Goal: Complete application form

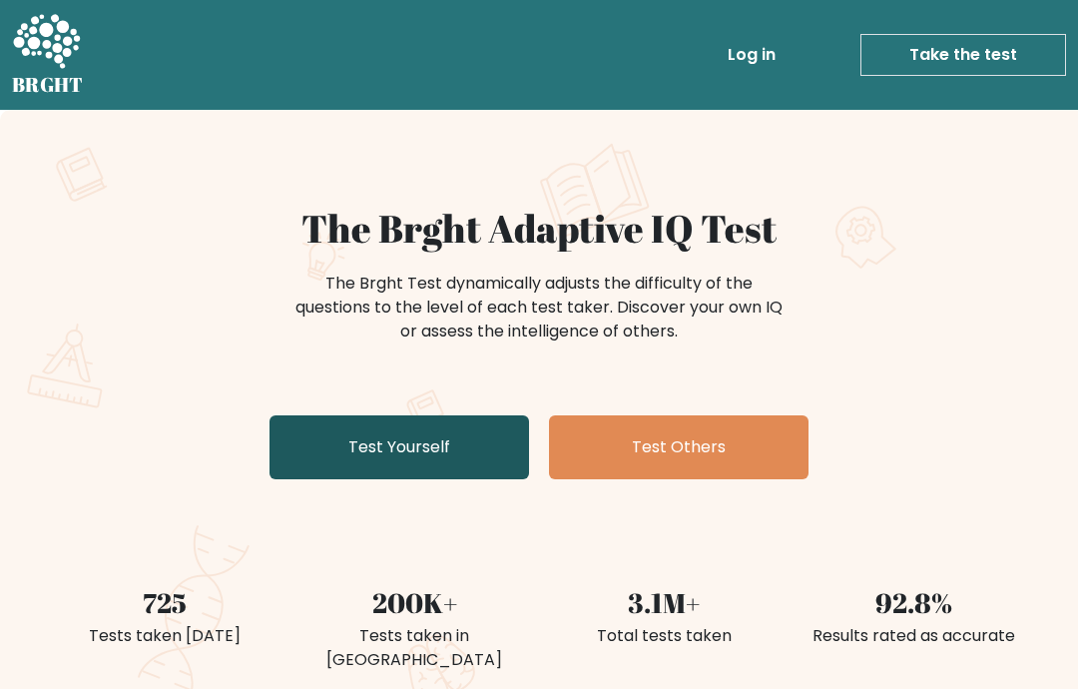
click at [379, 433] on link "Test Yourself" at bounding box center [400, 447] width 260 height 64
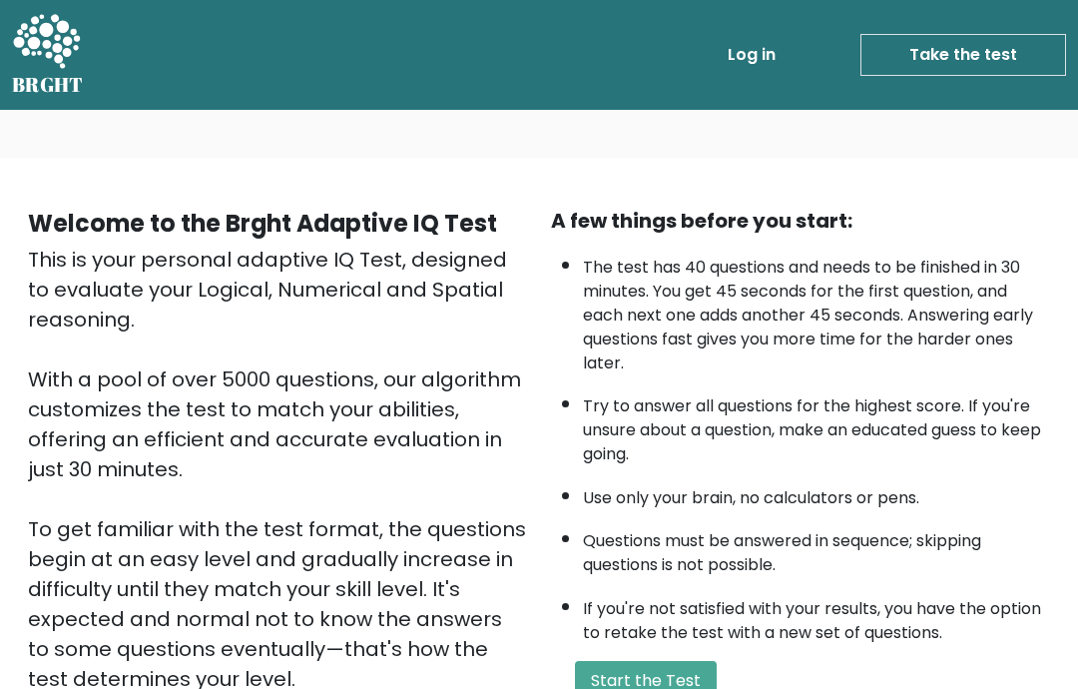
click at [977, 49] on link "Take the test" at bounding box center [964, 55] width 206 height 42
click at [917, 64] on link "Take the test" at bounding box center [964, 55] width 206 height 42
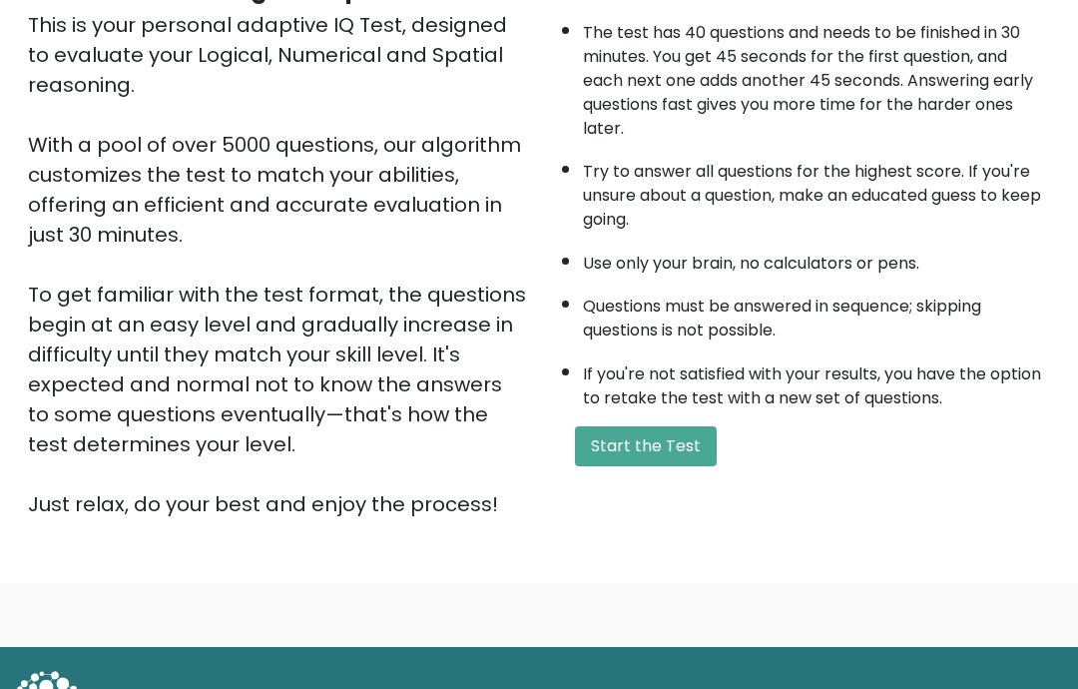
scroll to position [315, 0]
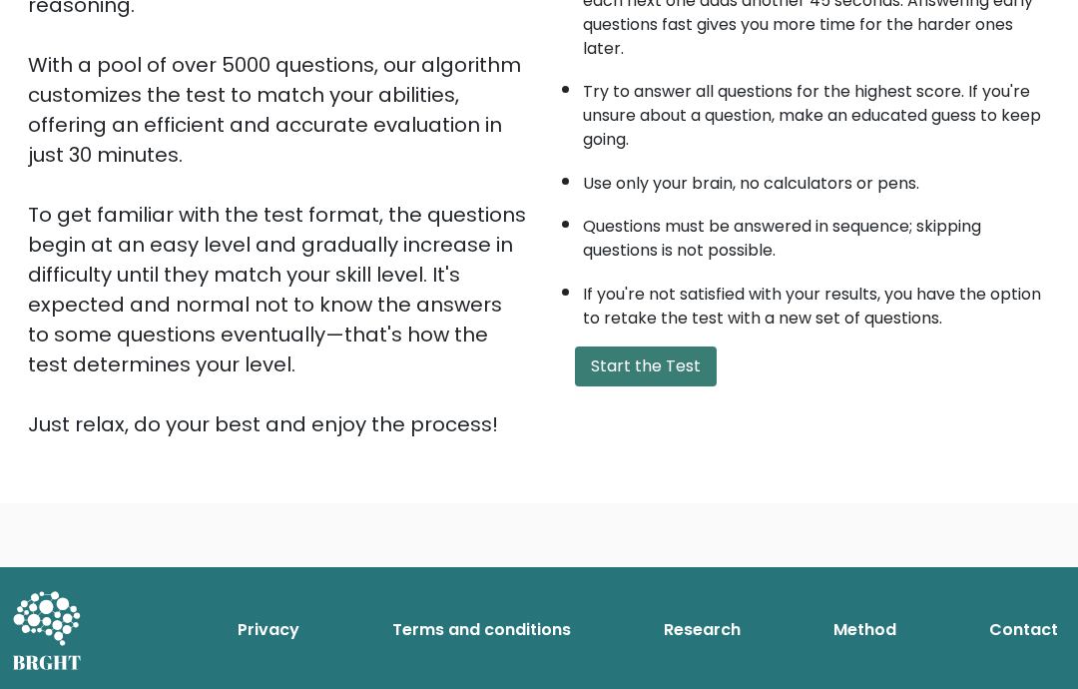
click at [615, 386] on button "Start the Test" at bounding box center [646, 366] width 142 height 40
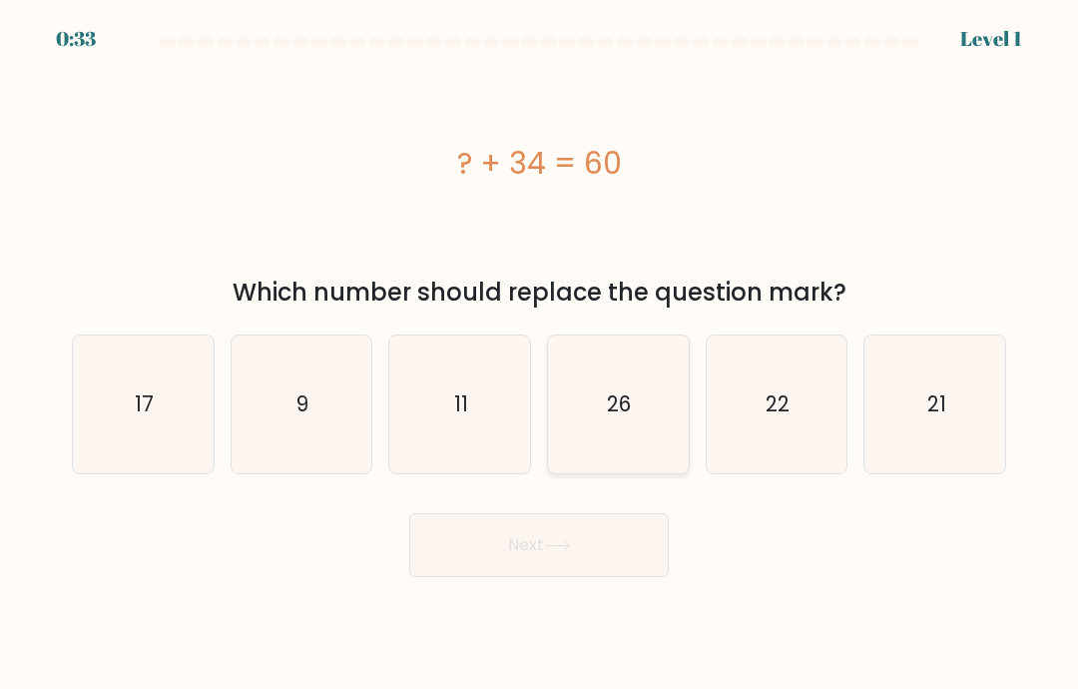
drag, startPoint x: 625, startPoint y: 453, endPoint x: 633, endPoint y: 463, distance: 12.8
click at [629, 456] on icon "26" at bounding box center [618, 405] width 138 height 138
click at [540, 354] on input "d. 26" at bounding box center [539, 349] width 1 height 10
radio input "true"
click at [549, 555] on button "Next" at bounding box center [539, 545] width 260 height 64
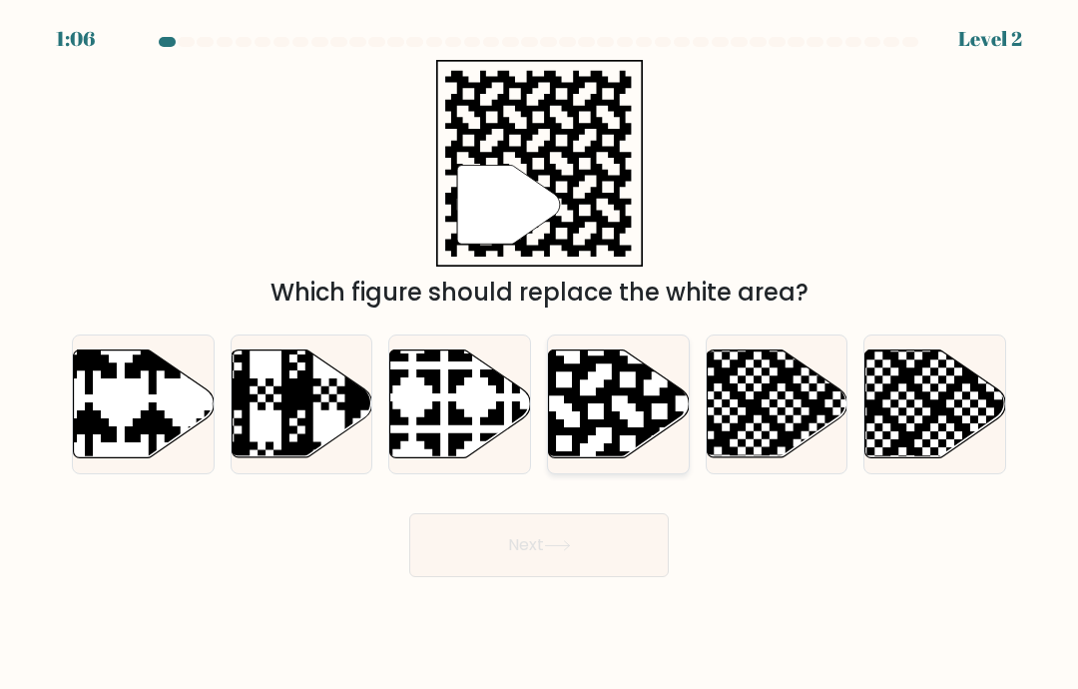
click at [648, 446] on icon at bounding box center [659, 348] width 255 height 255
click at [540, 354] on input "d." at bounding box center [539, 349] width 1 height 10
radio input "true"
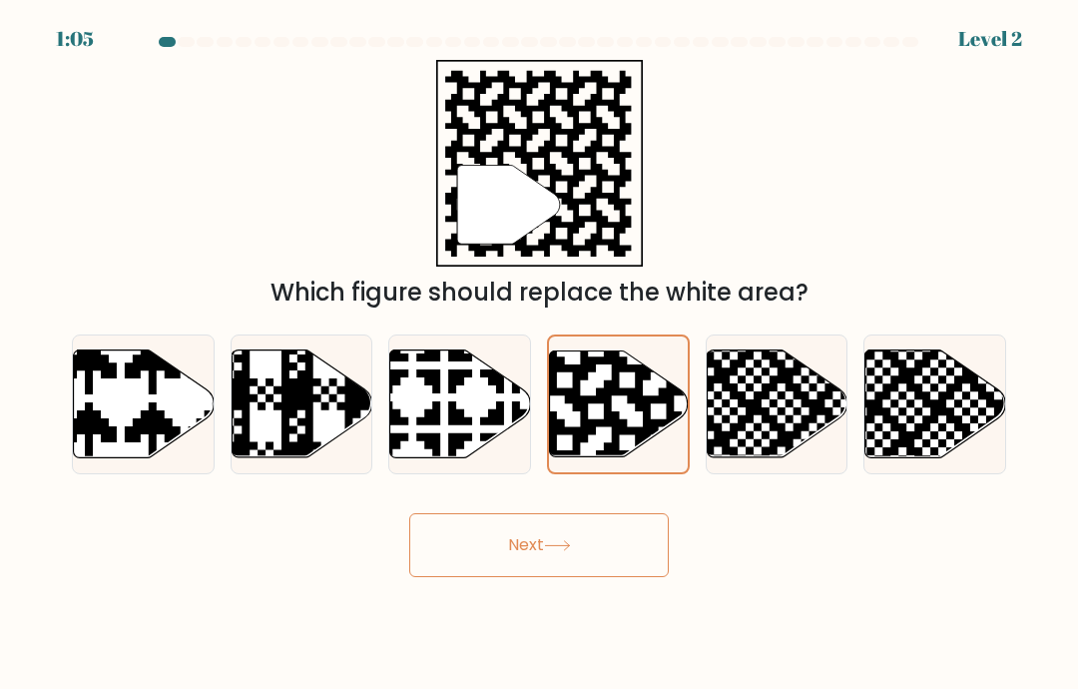
click at [474, 577] on button "Next" at bounding box center [539, 545] width 260 height 64
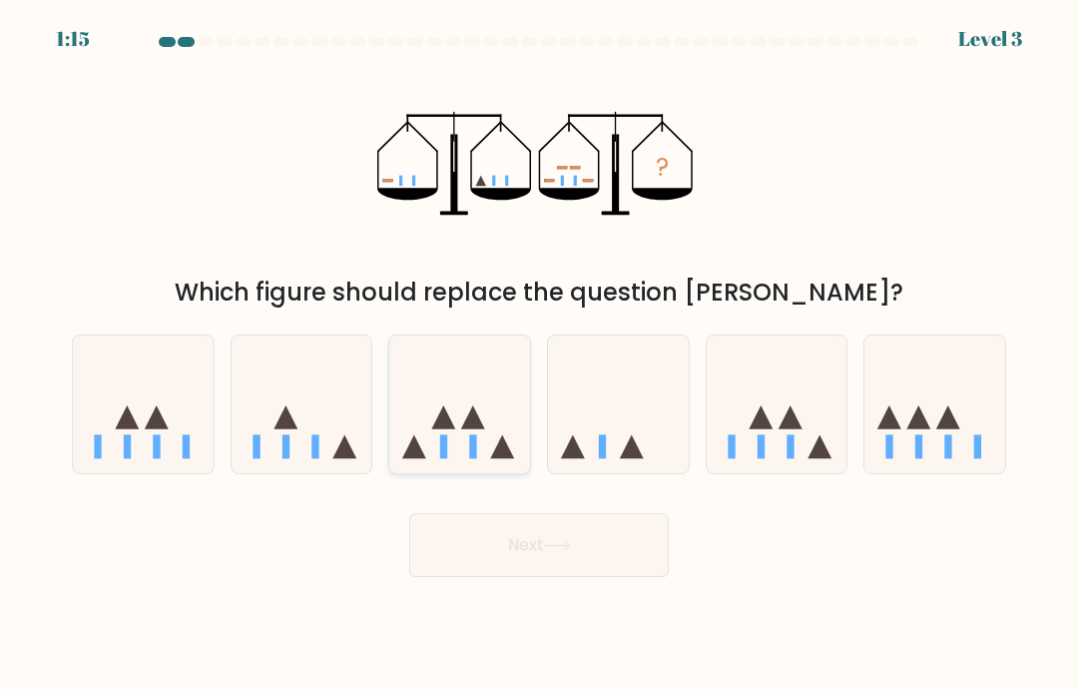
click at [485, 409] on icon at bounding box center [459, 404] width 141 height 117
click at [539, 354] on input "c." at bounding box center [539, 349] width 1 height 10
radio input "true"
click at [489, 546] on button "Next" at bounding box center [539, 545] width 260 height 64
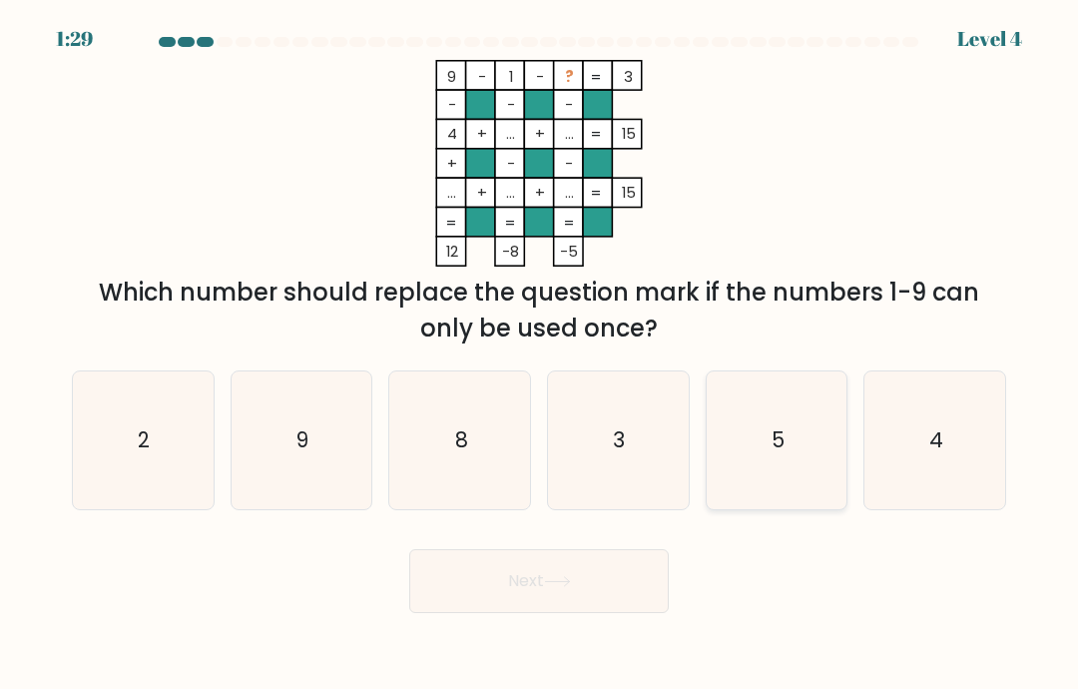
click at [776, 454] on text "5" at bounding box center [778, 439] width 13 height 29
click at [540, 354] on input "e. 5" at bounding box center [539, 349] width 1 height 10
radio input "true"
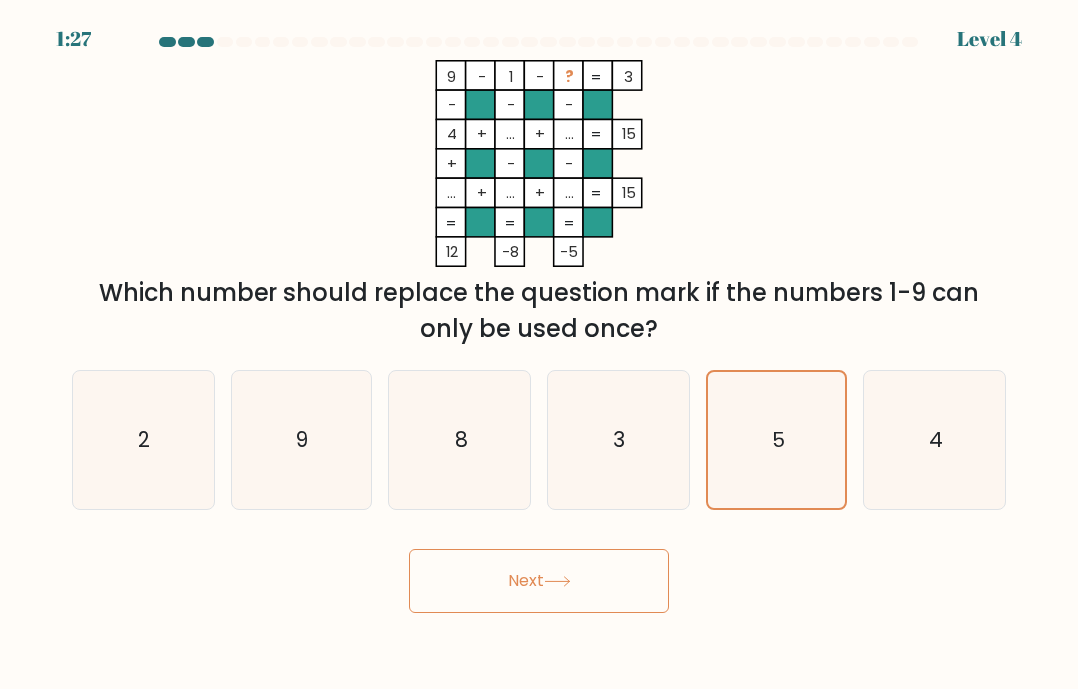
click at [598, 590] on button "Next" at bounding box center [539, 581] width 260 height 64
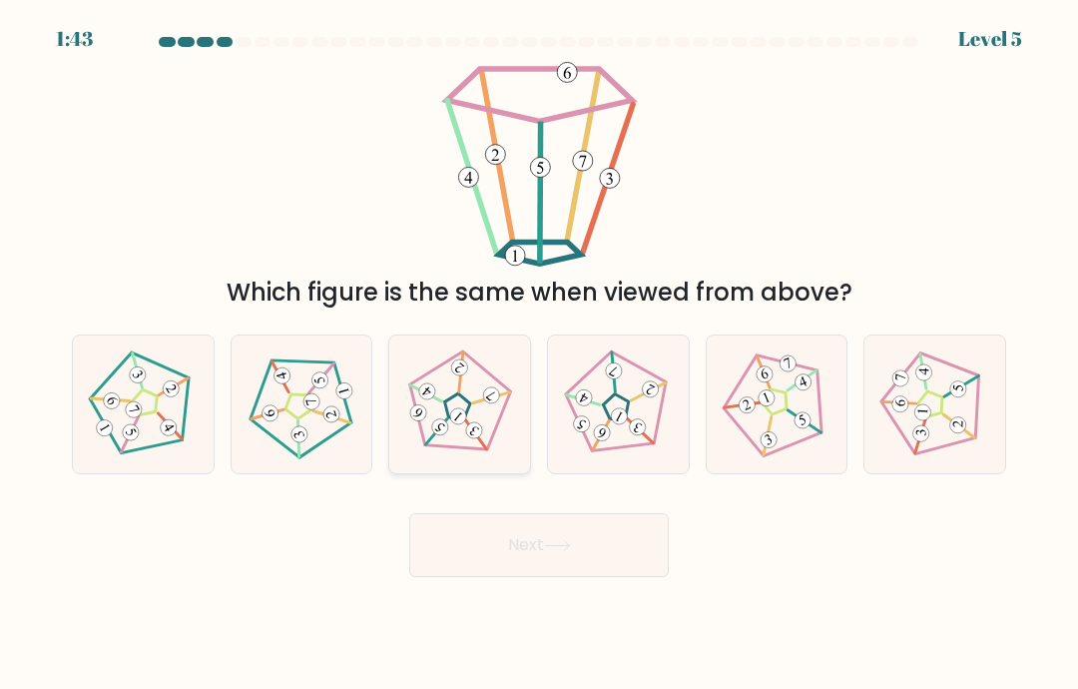
click at [454, 428] on 792 at bounding box center [458, 416] width 23 height 23
click at [539, 354] on input "c." at bounding box center [539, 349] width 1 height 10
radio input "true"
click at [539, 559] on button "Next" at bounding box center [539, 545] width 260 height 64
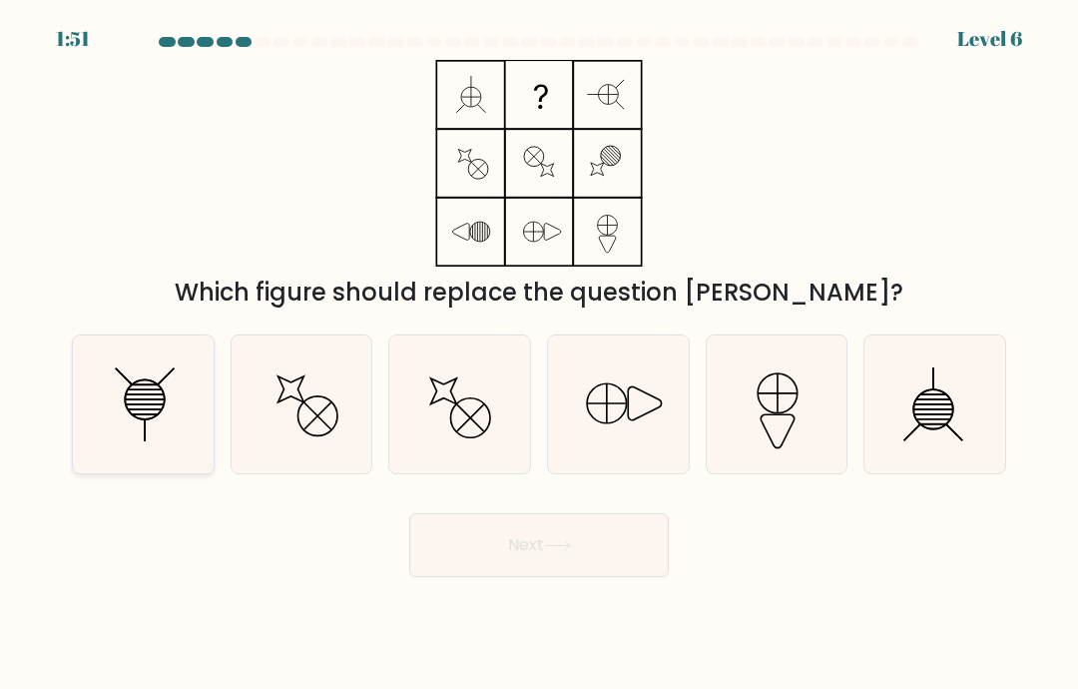
click at [130, 397] on icon at bounding box center [143, 405] width 138 height 138
click at [539, 354] on input "a." at bounding box center [539, 349] width 1 height 10
radio input "true"
click at [618, 567] on button "Next" at bounding box center [539, 545] width 260 height 64
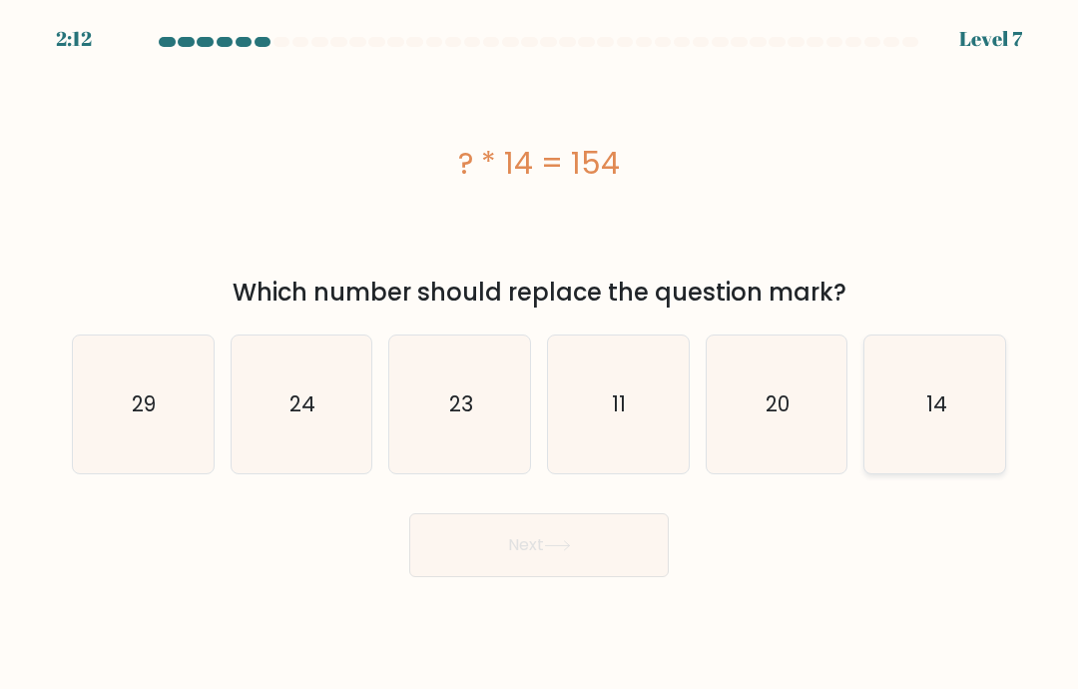
click at [941, 418] on text "14" at bounding box center [936, 403] width 21 height 29
click at [540, 354] on input "f. 14" at bounding box center [539, 349] width 1 height 10
radio input "true"
click at [665, 395] on icon "11" at bounding box center [618, 405] width 138 height 138
click at [540, 354] on input "d. 11" at bounding box center [539, 349] width 1 height 10
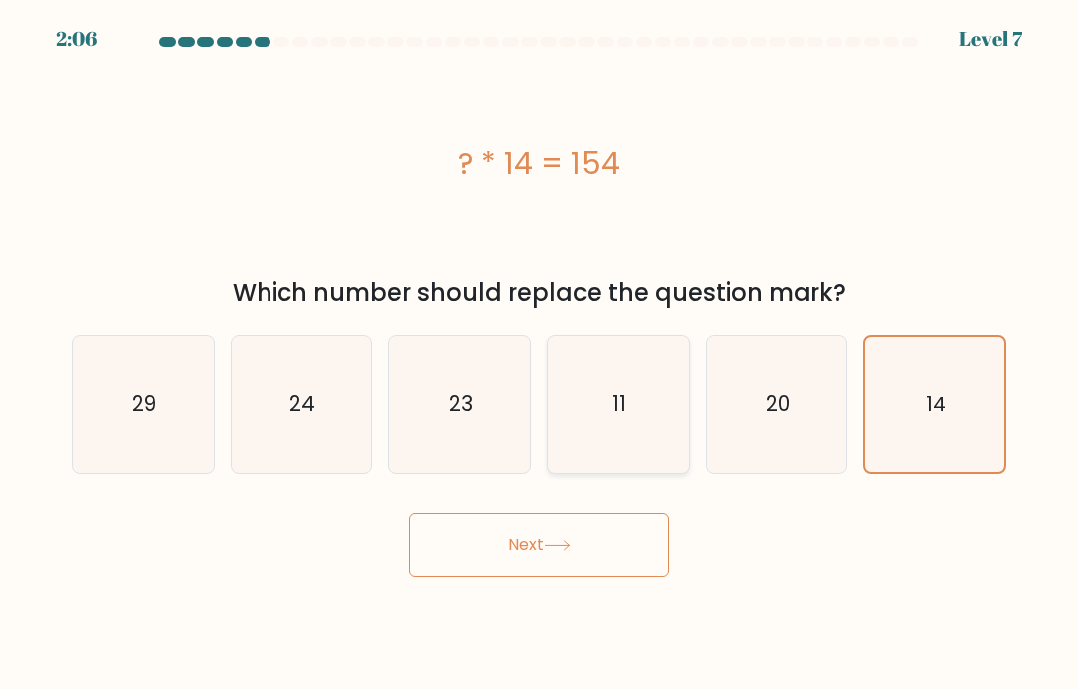
radio input "true"
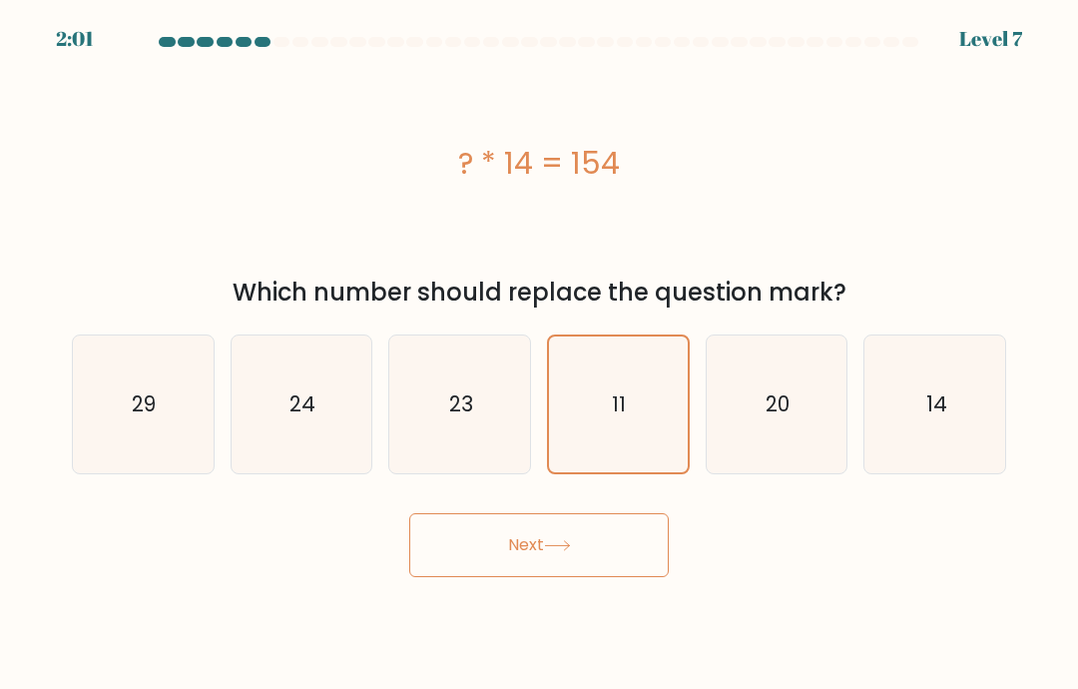
click at [522, 555] on button "Next" at bounding box center [539, 545] width 260 height 64
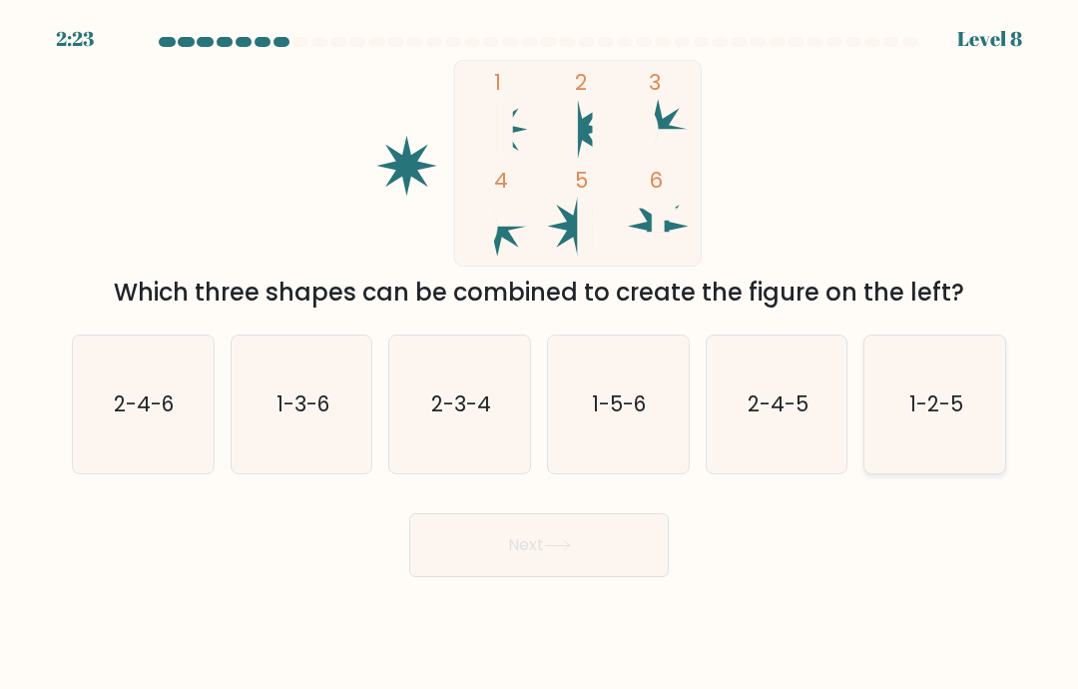
click at [950, 418] on text "1-2-5" at bounding box center [937, 403] width 54 height 29
click at [540, 354] on input "f. 1-2-5" at bounding box center [539, 349] width 1 height 10
radio input "true"
click at [491, 577] on button "Next" at bounding box center [539, 545] width 260 height 64
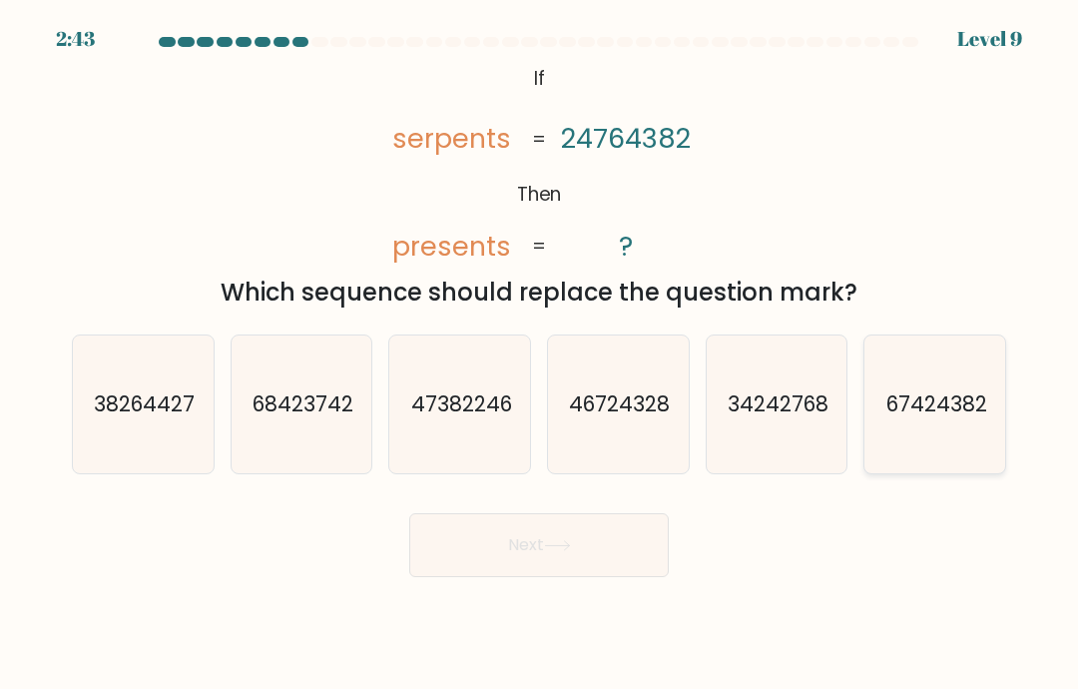
click at [1006, 474] on div "67424382" at bounding box center [935, 405] width 143 height 140
click at [540, 354] on input "f. 67424382" at bounding box center [539, 349] width 1 height 10
radio input "true"
click at [552, 577] on button "Next" at bounding box center [539, 545] width 260 height 64
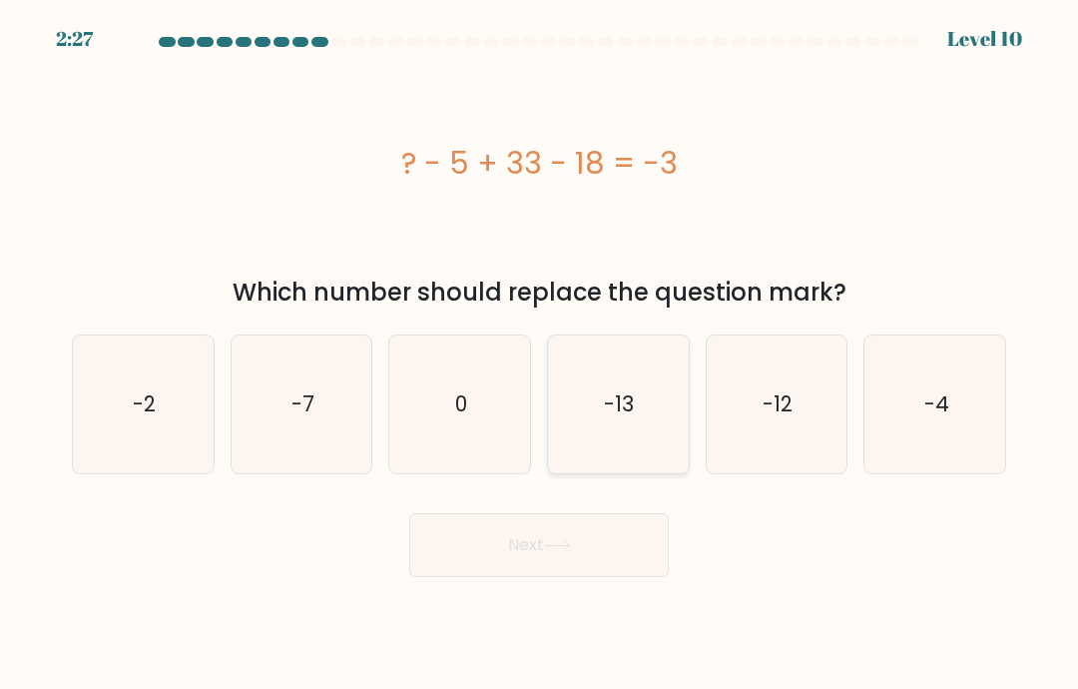
click at [599, 420] on icon "-13" at bounding box center [618, 405] width 138 height 138
click at [540, 354] on input "d. -13" at bounding box center [539, 349] width 1 height 10
radio input "true"
click at [474, 577] on button "Next" at bounding box center [539, 545] width 260 height 64
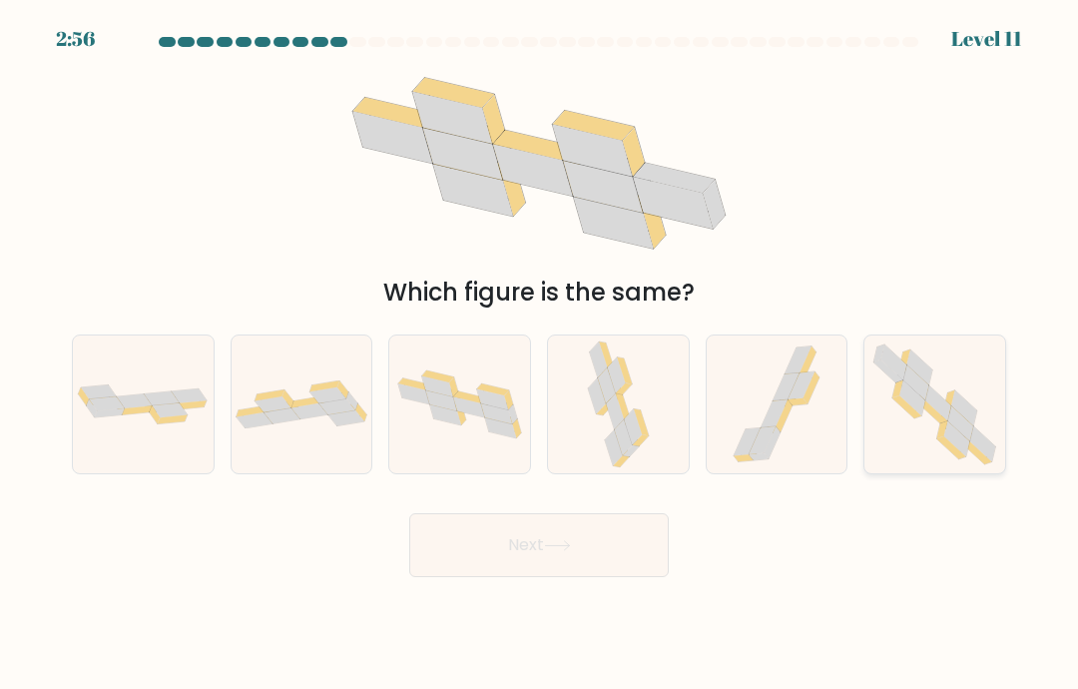
click at [916, 415] on icon at bounding box center [914, 397] width 26 height 35
click at [540, 354] on input "f." at bounding box center [539, 349] width 1 height 10
radio input "true"
click at [568, 555] on button "Next" at bounding box center [539, 545] width 260 height 64
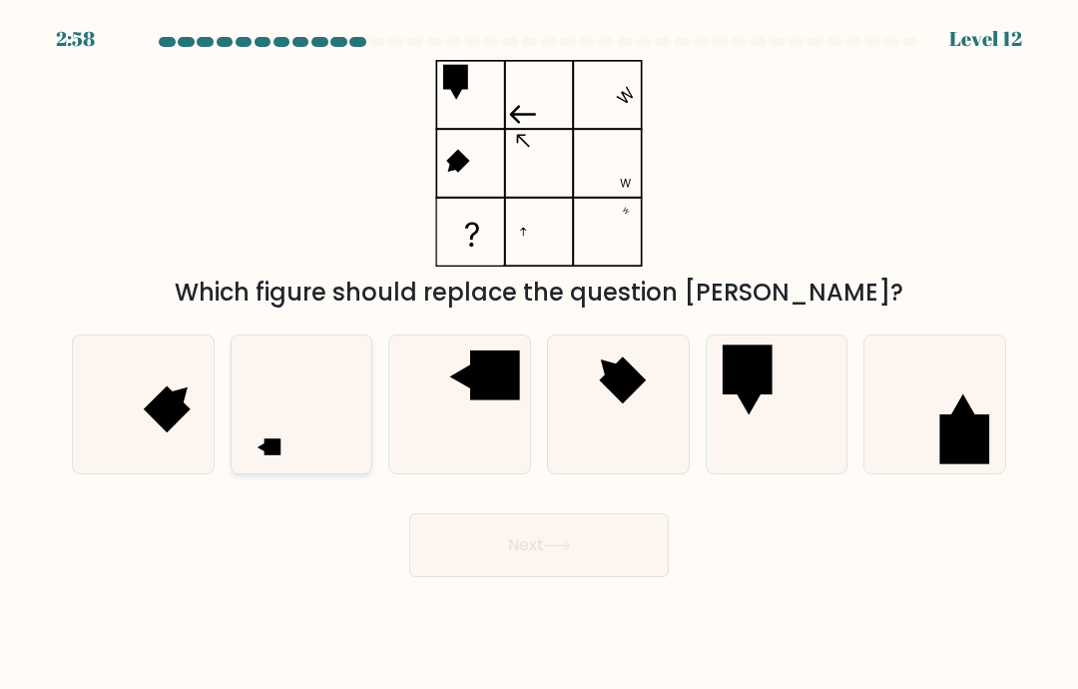
click at [313, 388] on icon at bounding box center [302, 405] width 138 height 138
click at [539, 354] on input "b." at bounding box center [539, 349] width 1 height 10
radio input "true"
click at [499, 577] on button "Next" at bounding box center [539, 545] width 260 height 64
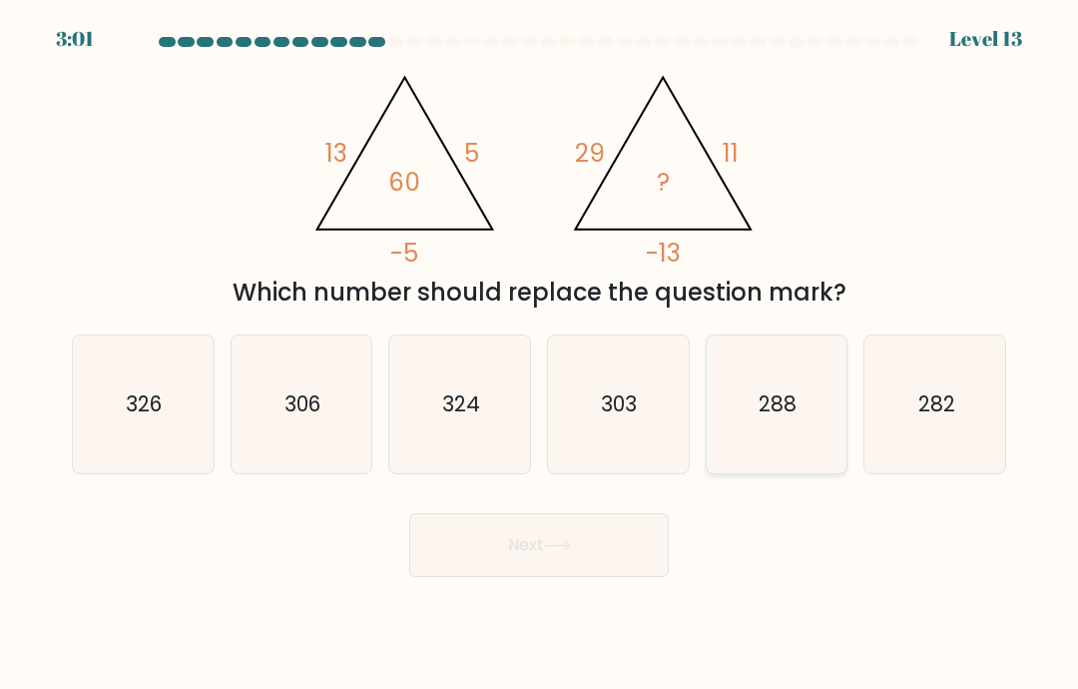
click at [733, 439] on icon "288" at bounding box center [777, 405] width 138 height 138
click at [540, 354] on input "e. 288" at bounding box center [539, 349] width 1 height 10
radio input "true"
click at [583, 544] on button "Next" at bounding box center [539, 545] width 260 height 64
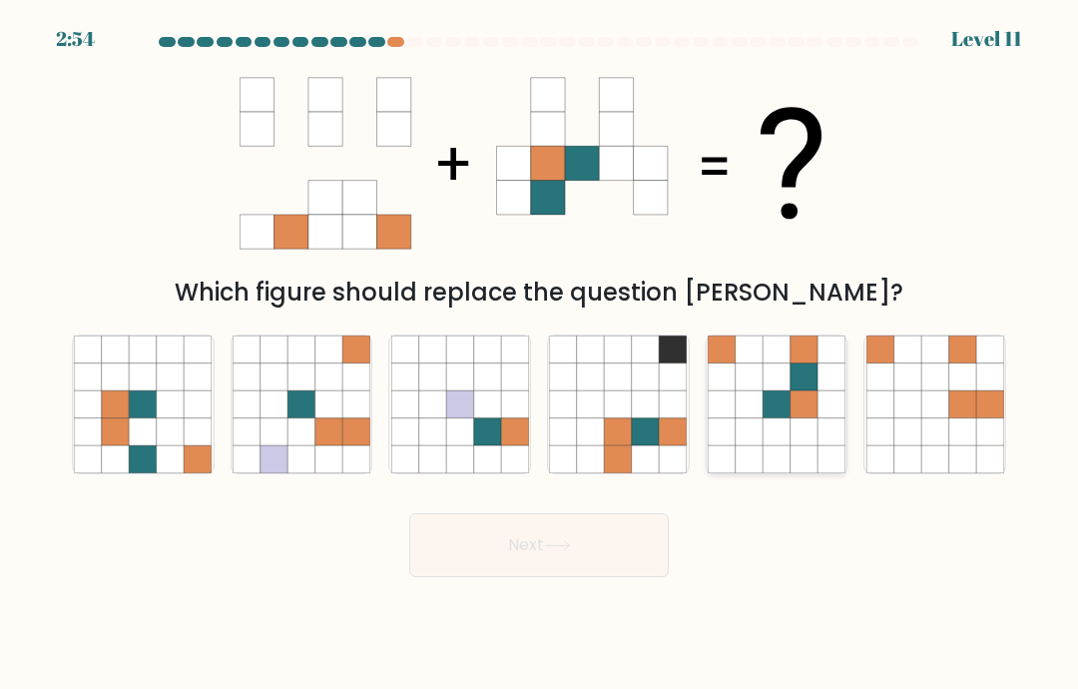
click at [735, 390] on icon at bounding box center [721, 376] width 27 height 27
click at [540, 354] on input "e." at bounding box center [539, 349] width 1 height 10
radio input "true"
click at [504, 577] on button "Next" at bounding box center [539, 545] width 260 height 64
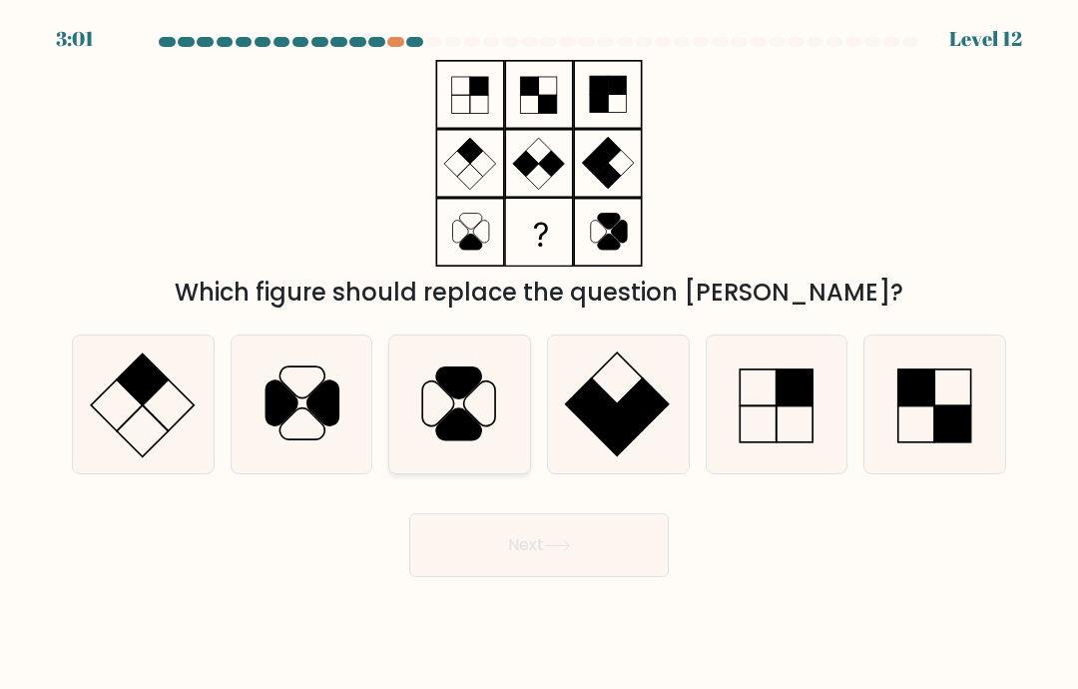
click at [441, 421] on icon at bounding box center [460, 405] width 138 height 138
click at [539, 354] on input "c." at bounding box center [539, 349] width 1 height 10
radio input "true"
click at [499, 568] on button "Next" at bounding box center [539, 545] width 260 height 64
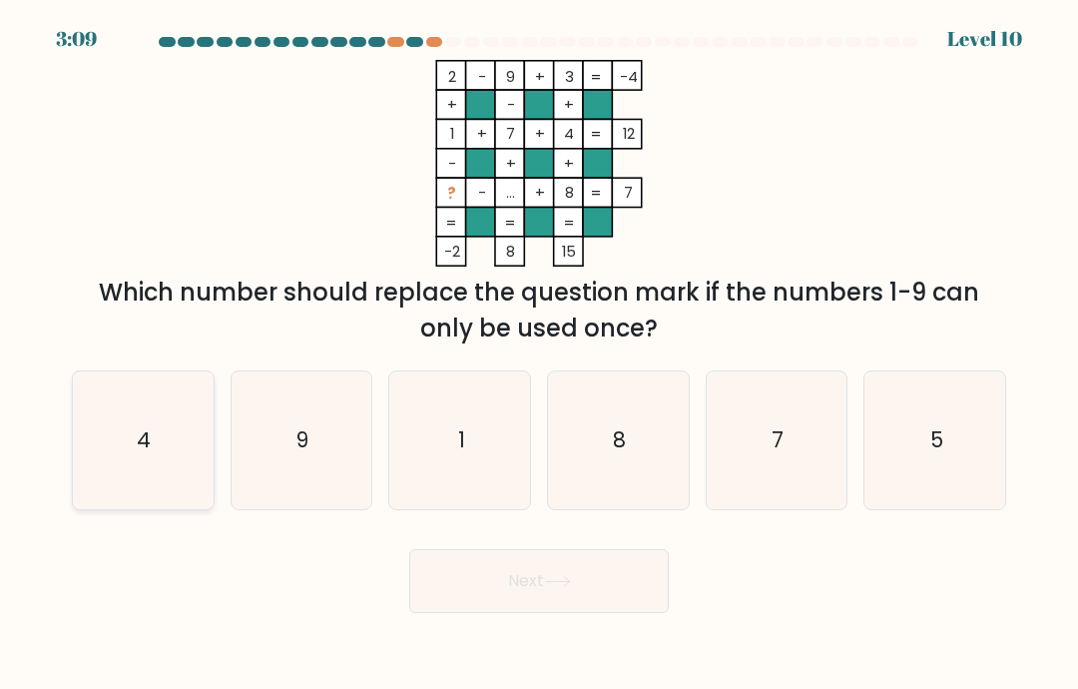
click at [139, 454] on text "4" at bounding box center [145, 439] width 14 height 29
click at [539, 354] on input "a. 4" at bounding box center [539, 349] width 1 height 10
radio input "true"
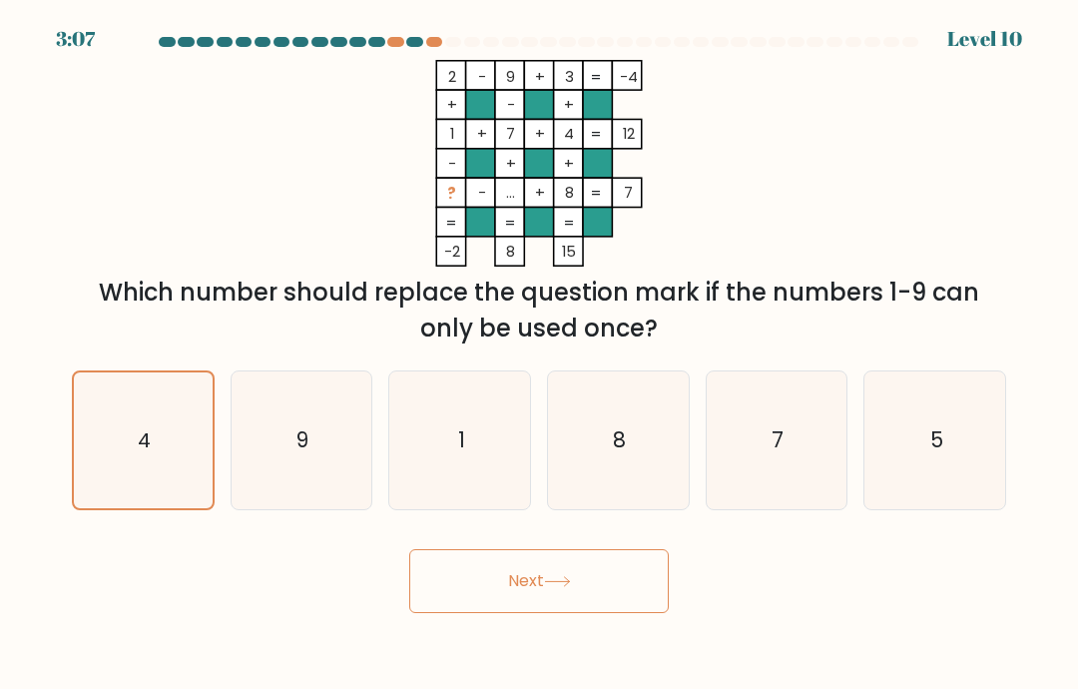
click at [557, 587] on icon at bounding box center [557, 581] width 27 height 11
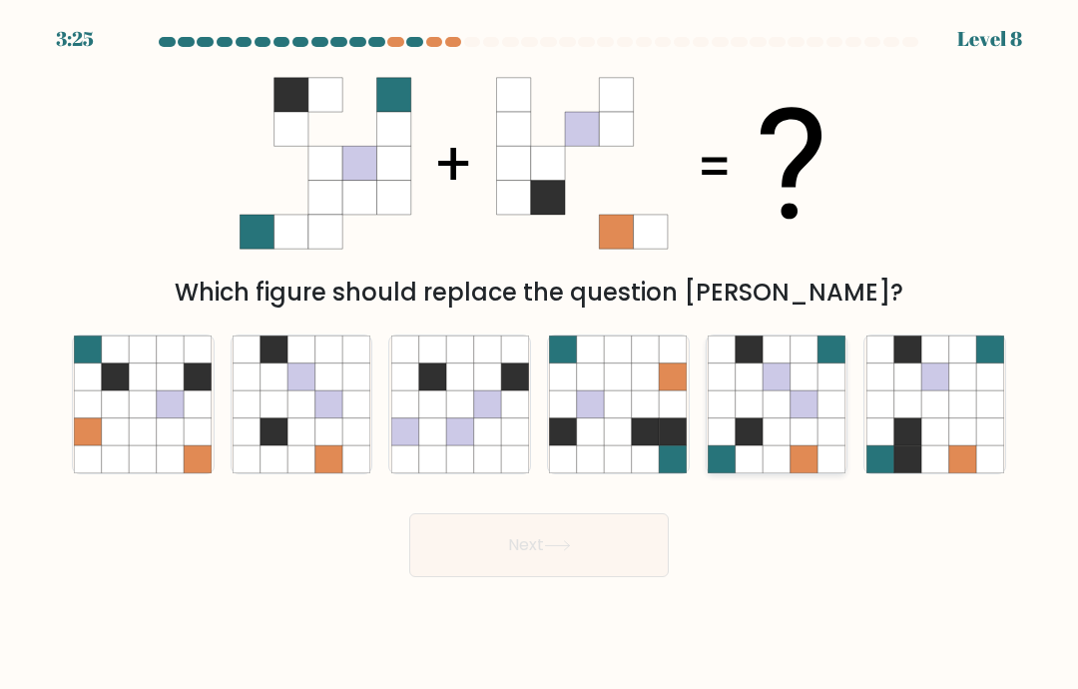
click at [756, 417] on icon at bounding box center [749, 403] width 27 height 27
click at [540, 354] on input "e." at bounding box center [539, 349] width 1 height 10
radio input "true"
click at [578, 564] on button "Next" at bounding box center [539, 545] width 260 height 64
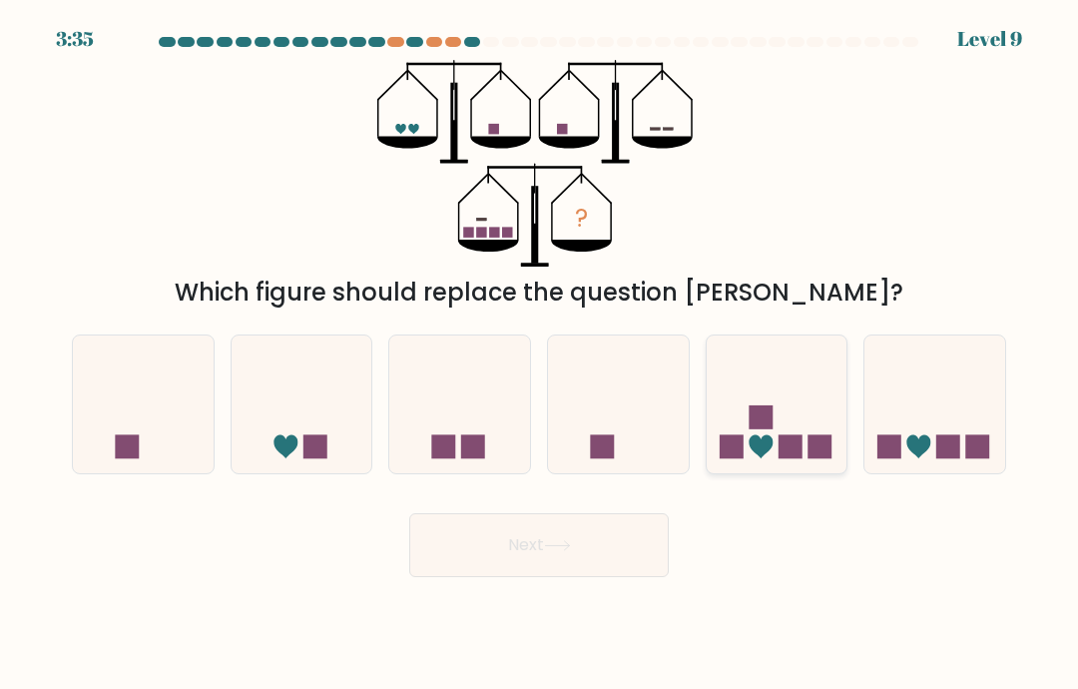
click at [761, 429] on icon at bounding box center [777, 404] width 141 height 117
click at [540, 354] on input "e." at bounding box center [539, 349] width 1 height 10
radio input "true"
click at [501, 573] on button "Next" at bounding box center [539, 545] width 260 height 64
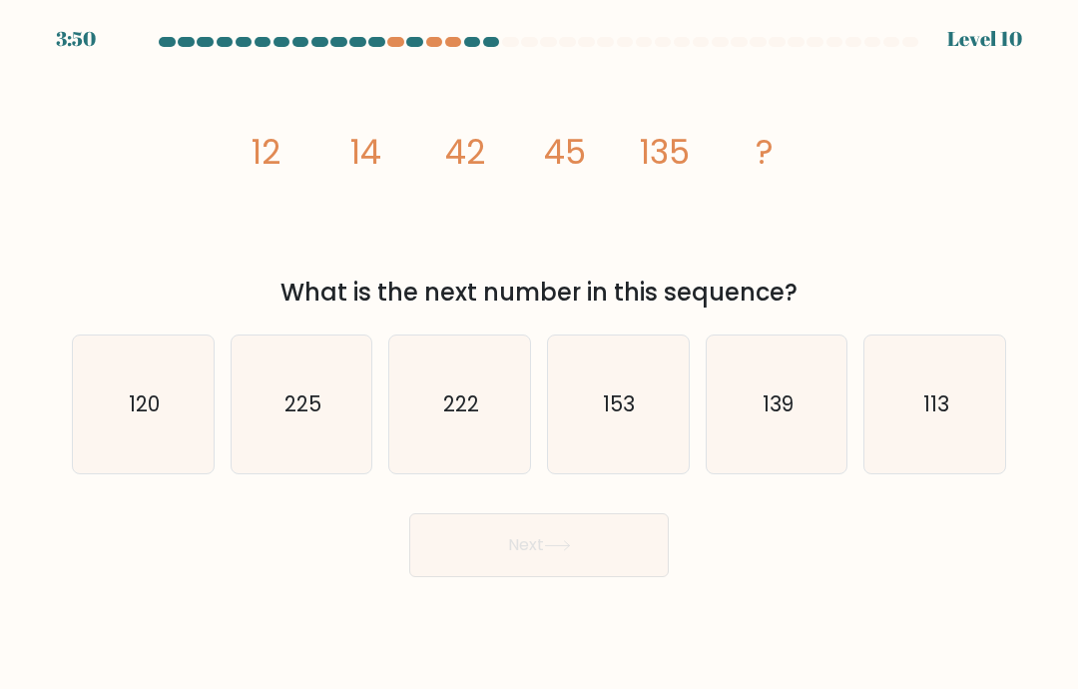
click at [439, 172] on icon "image/svg+xml 12 14 42 45 135 ?" at bounding box center [539, 163] width 599 height 207
click at [770, 391] on icon "139" at bounding box center [777, 405] width 138 height 138
click at [540, 354] on input "e. 139" at bounding box center [539, 349] width 1 height 10
radio input "true"
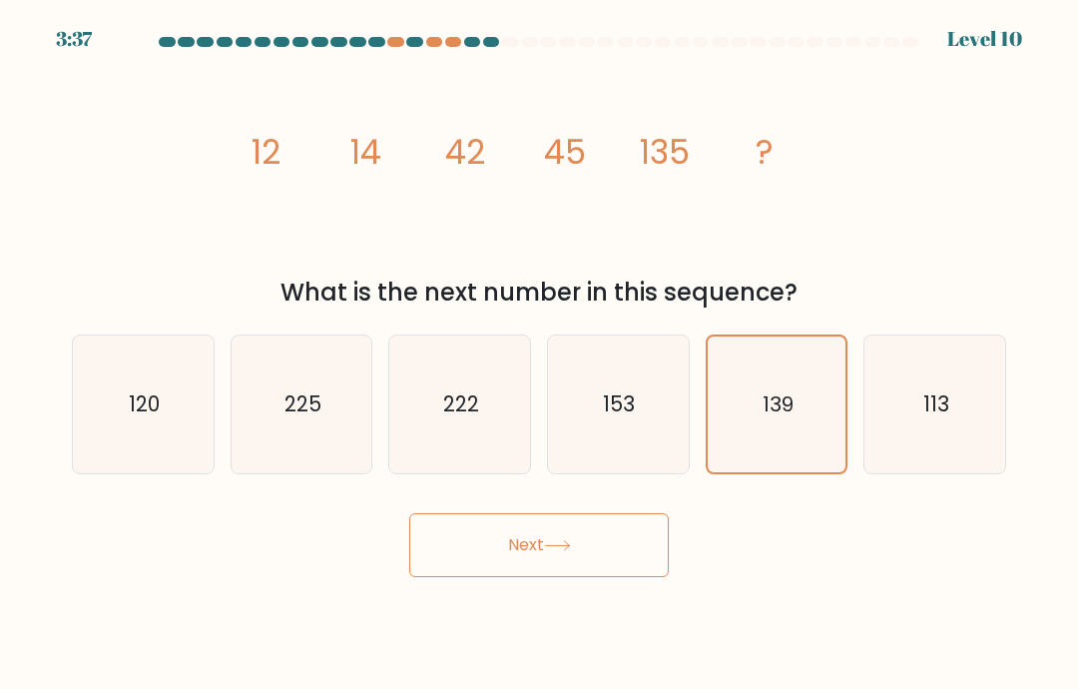
click at [596, 569] on button "Next" at bounding box center [539, 545] width 260 height 64
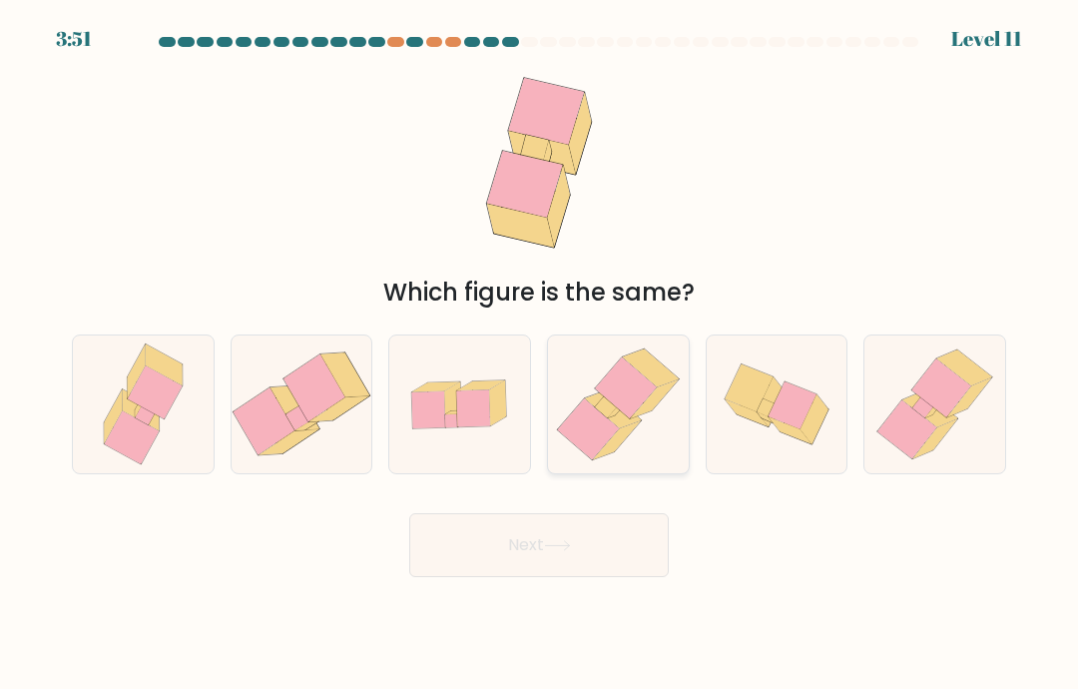
click at [593, 406] on icon at bounding box center [618, 405] width 135 height 138
click at [540, 354] on input "d." at bounding box center [539, 349] width 1 height 10
radio input "true"
click at [555, 550] on button "Next" at bounding box center [539, 545] width 260 height 64
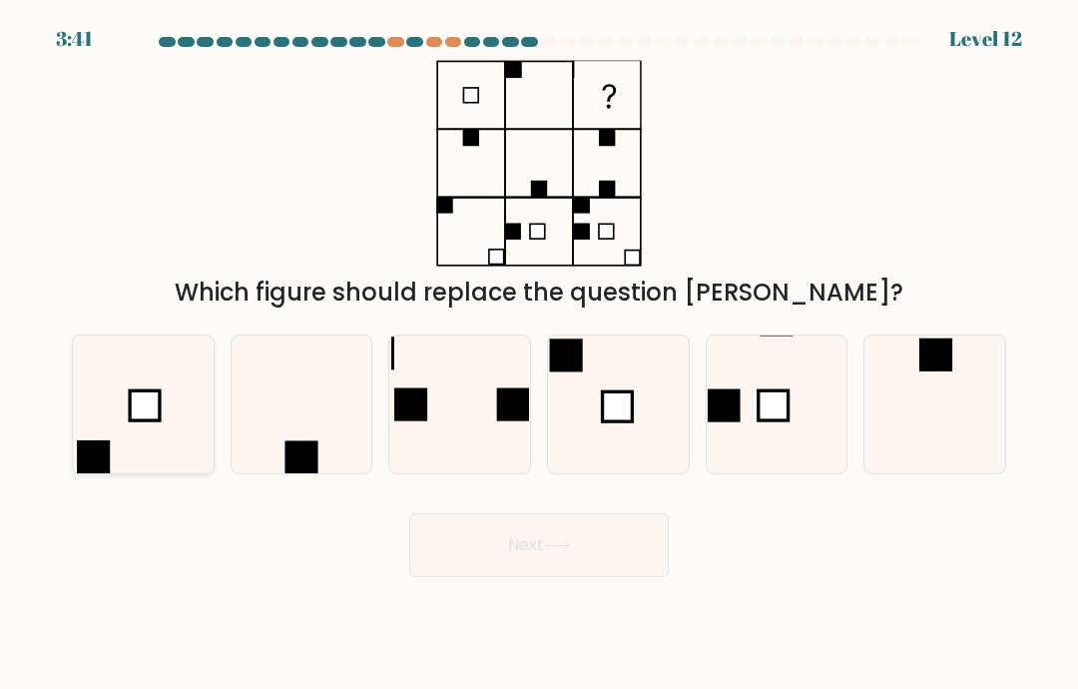
click at [166, 424] on icon at bounding box center [143, 405] width 138 height 138
click at [539, 354] on input "a." at bounding box center [539, 349] width 1 height 10
radio input "true"
click at [897, 423] on icon at bounding box center [936, 405] width 138 height 138
click at [540, 354] on input "f." at bounding box center [539, 349] width 1 height 10
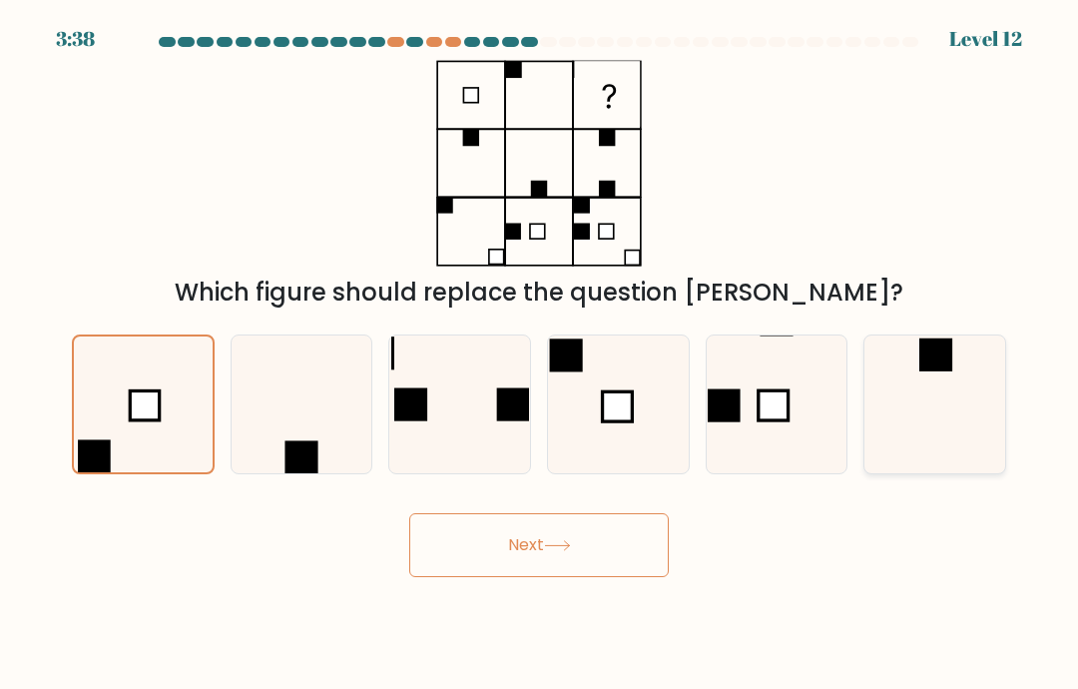
radio input "true"
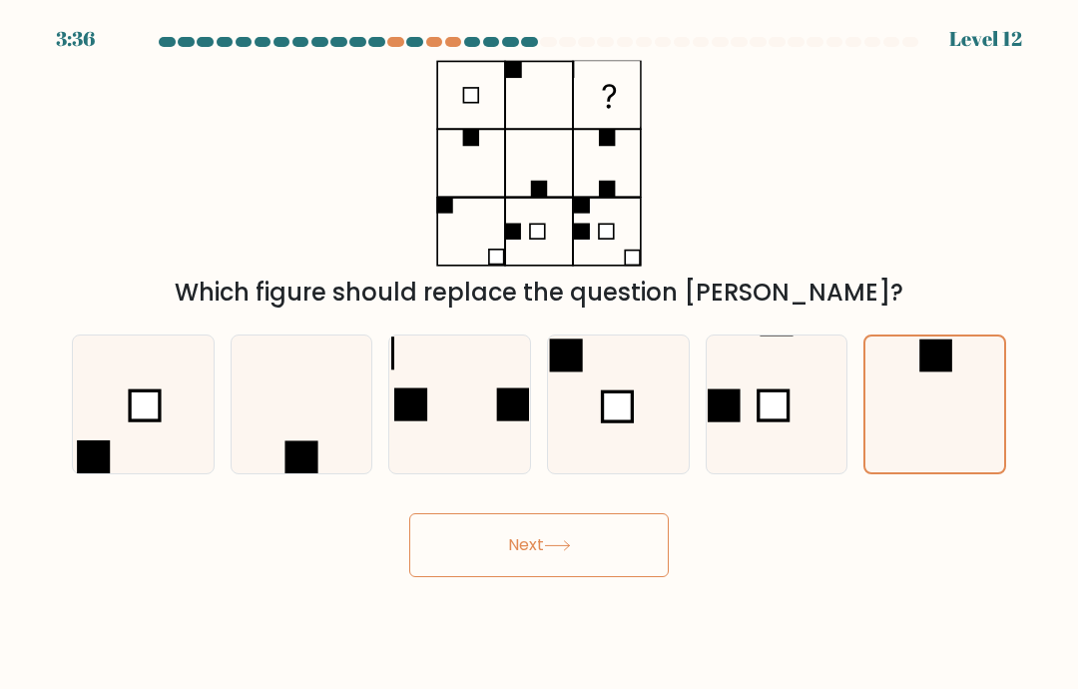
click at [487, 568] on button "Next" at bounding box center [539, 545] width 260 height 64
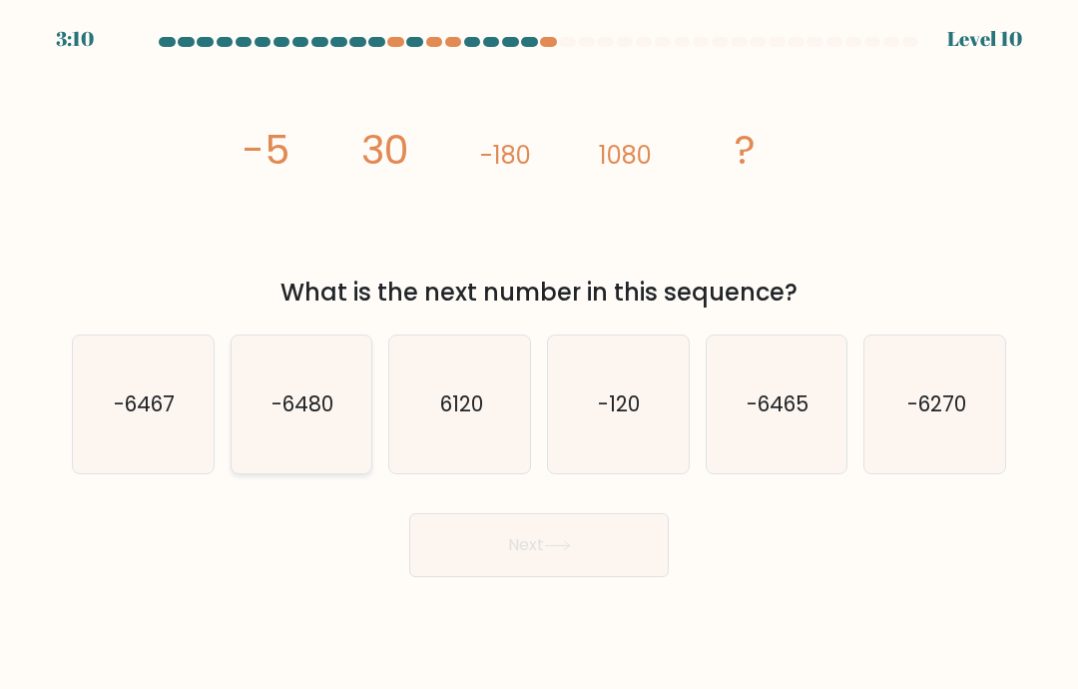
click at [327, 412] on text "-6480" at bounding box center [303, 403] width 62 height 29
click at [539, 354] on input "b. -6480" at bounding box center [539, 349] width 1 height 10
radio input "true"
click at [566, 549] on button "Next" at bounding box center [539, 545] width 260 height 64
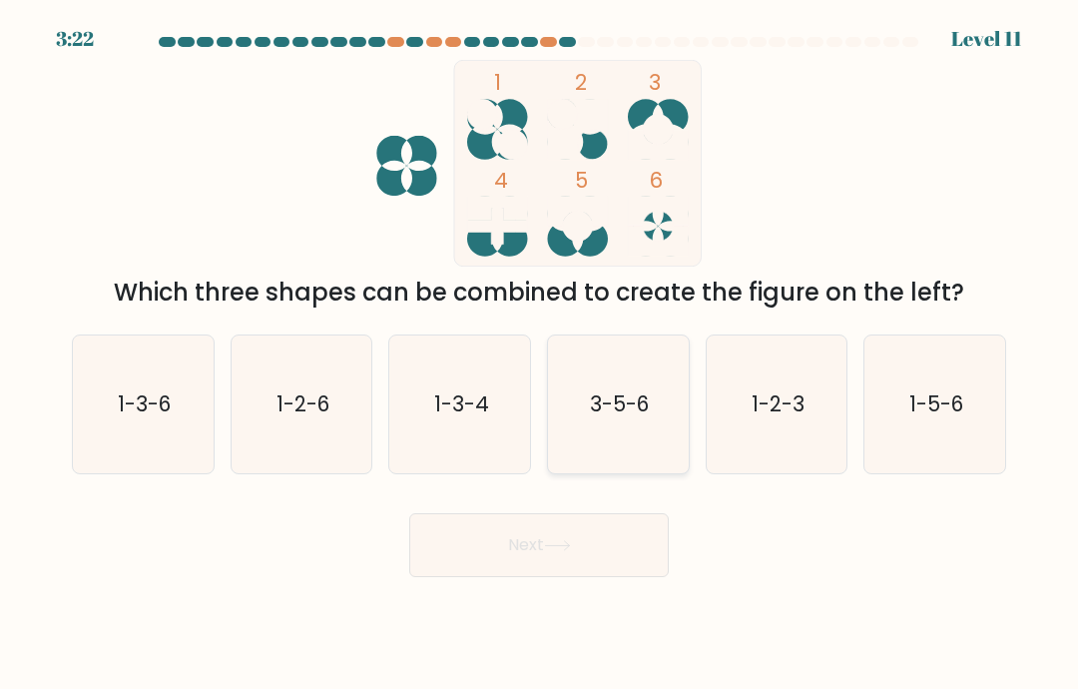
click at [659, 437] on icon "3-5-6" at bounding box center [618, 405] width 138 height 138
click at [540, 354] on input "d. 3-5-6" at bounding box center [539, 349] width 1 height 10
radio input "true"
click at [542, 559] on button "Next" at bounding box center [539, 545] width 260 height 64
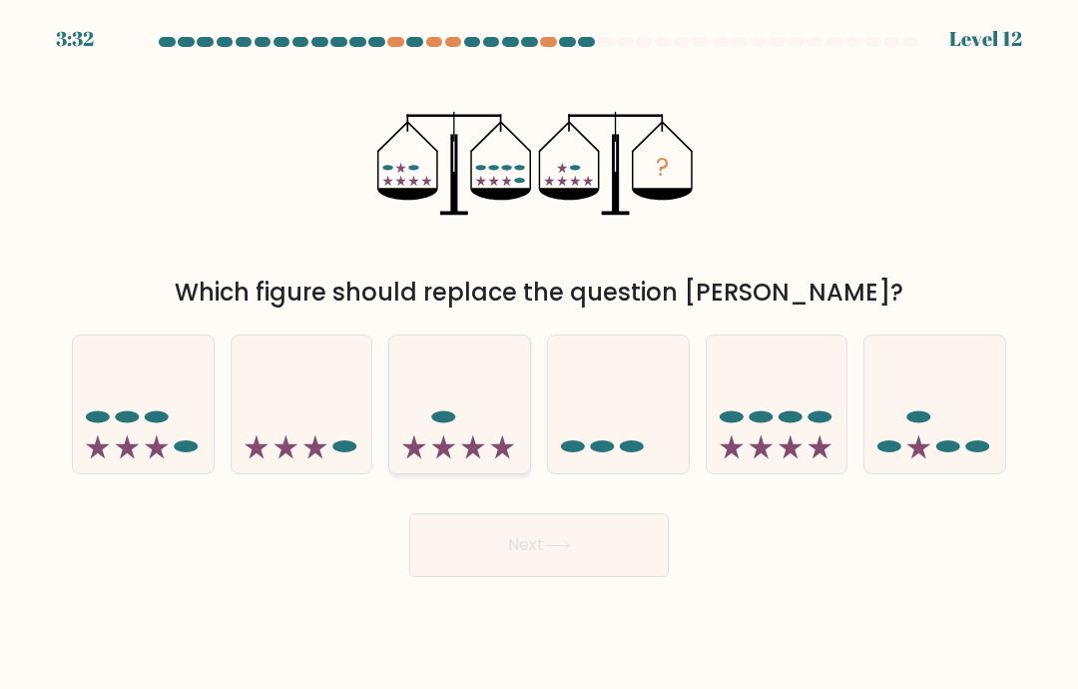
drag, startPoint x: 498, startPoint y: 447, endPoint x: 503, endPoint y: 432, distance: 15.8
click at [499, 446] on icon at bounding box center [459, 404] width 141 height 117
click at [539, 354] on input "c." at bounding box center [539, 349] width 1 height 10
radio input "true"
drag, startPoint x: 542, startPoint y: 569, endPoint x: 587, endPoint y: 688, distance: 127.0
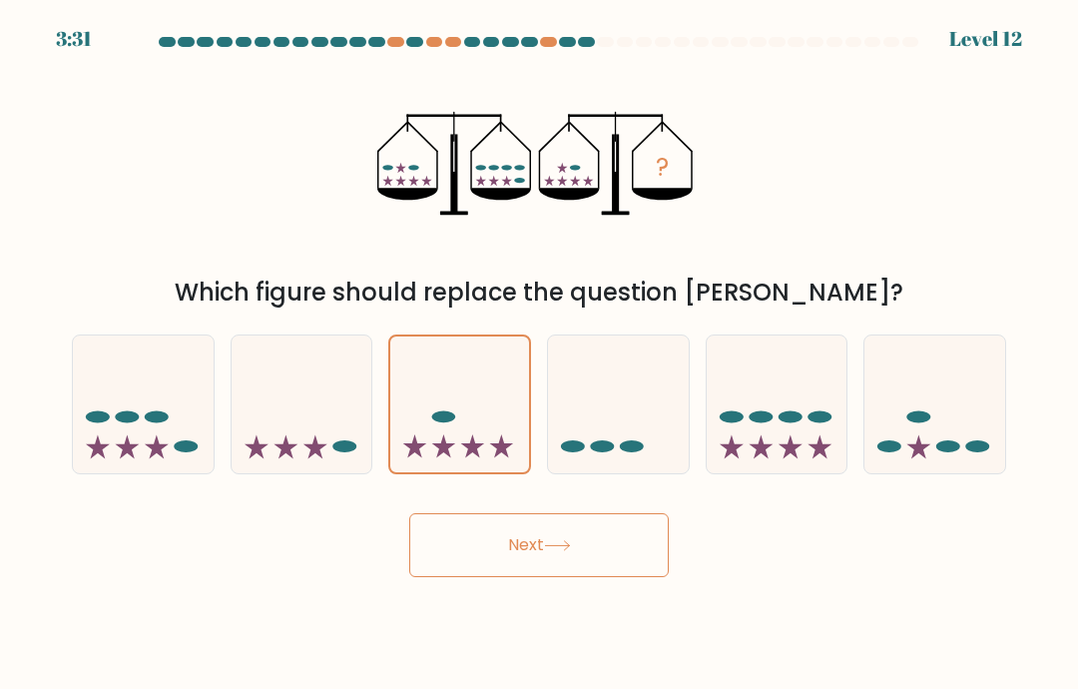
click at [538, 556] on button "Next" at bounding box center [539, 545] width 260 height 64
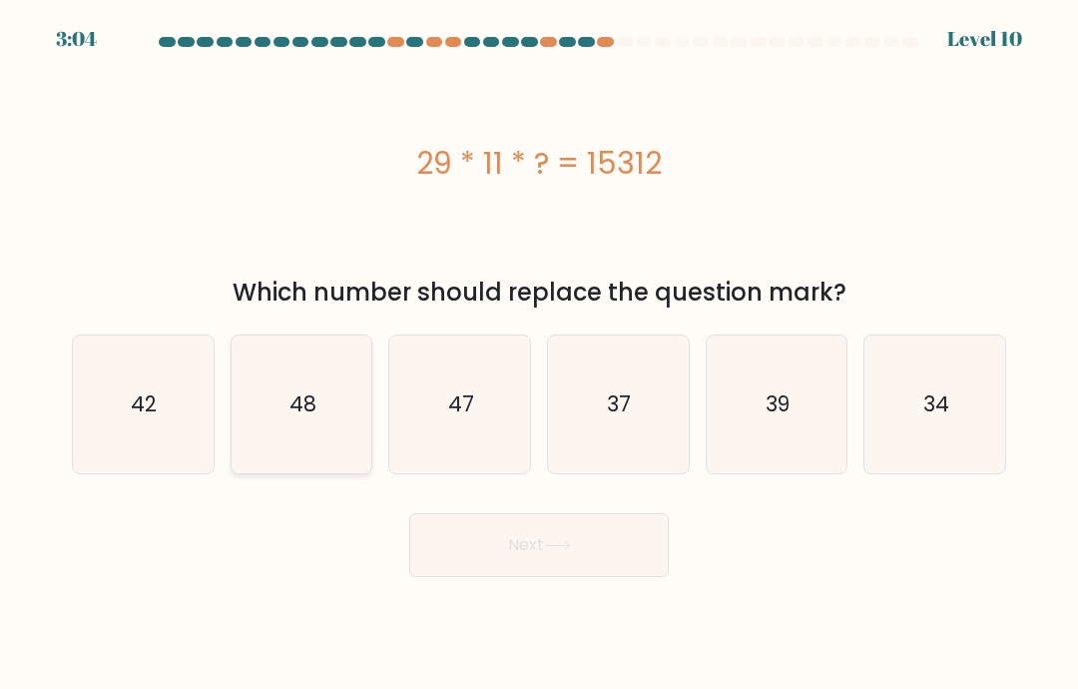
drag, startPoint x: 273, startPoint y: 417, endPoint x: 279, endPoint y: 407, distance: 11.6
click at [273, 417] on icon "48" at bounding box center [302, 405] width 138 height 138
click at [539, 354] on input "b. 48" at bounding box center [539, 349] width 1 height 10
radio input "true"
drag, startPoint x: 572, startPoint y: 536, endPoint x: 358, endPoint y: 175, distance: 419.9
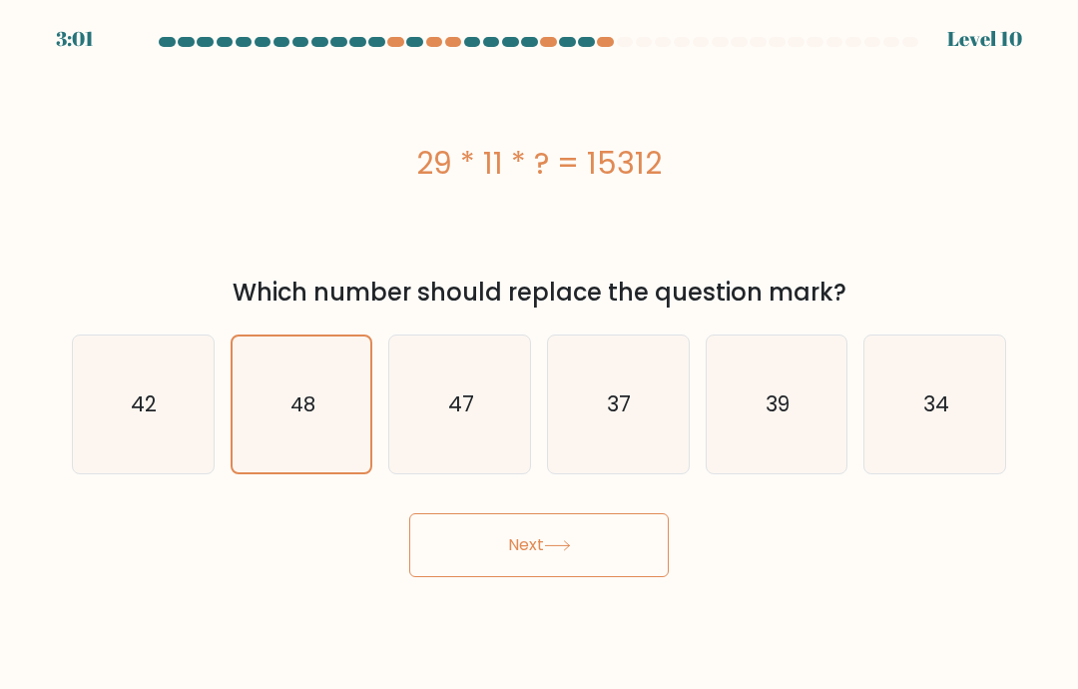
click at [553, 507] on form "a." at bounding box center [539, 307] width 1078 height 540
click at [483, 568] on button "Next" at bounding box center [539, 545] width 260 height 64
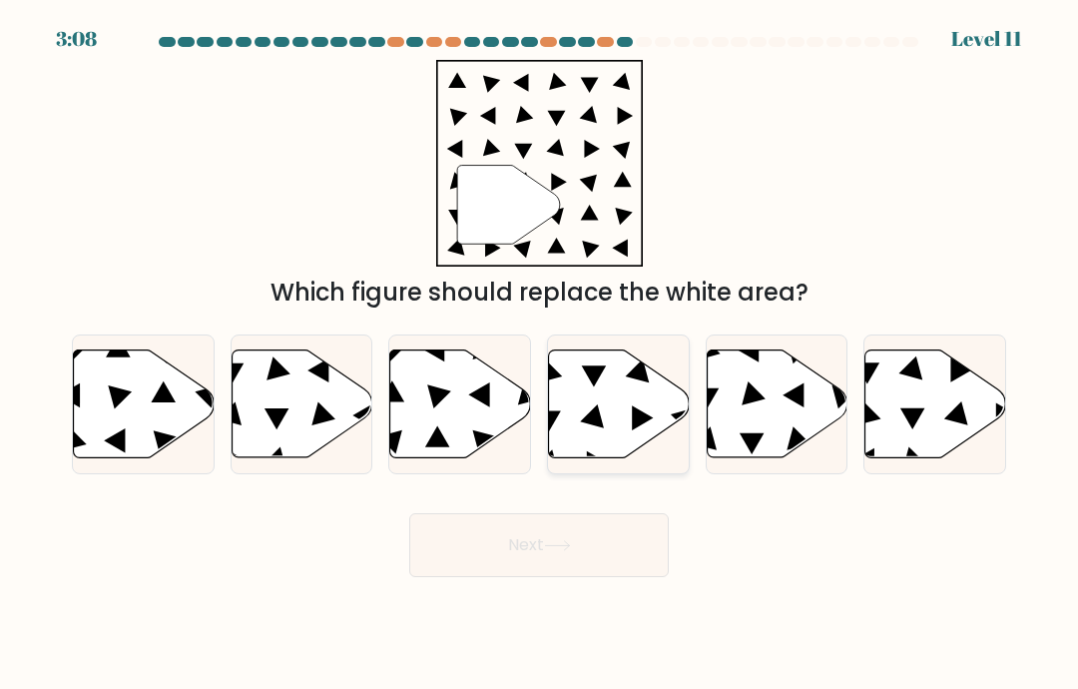
click at [633, 430] on icon at bounding box center [642, 417] width 21 height 25
click at [540, 354] on input "d." at bounding box center [539, 349] width 1 height 10
radio input "true"
click at [509, 543] on button "Next" at bounding box center [539, 545] width 260 height 64
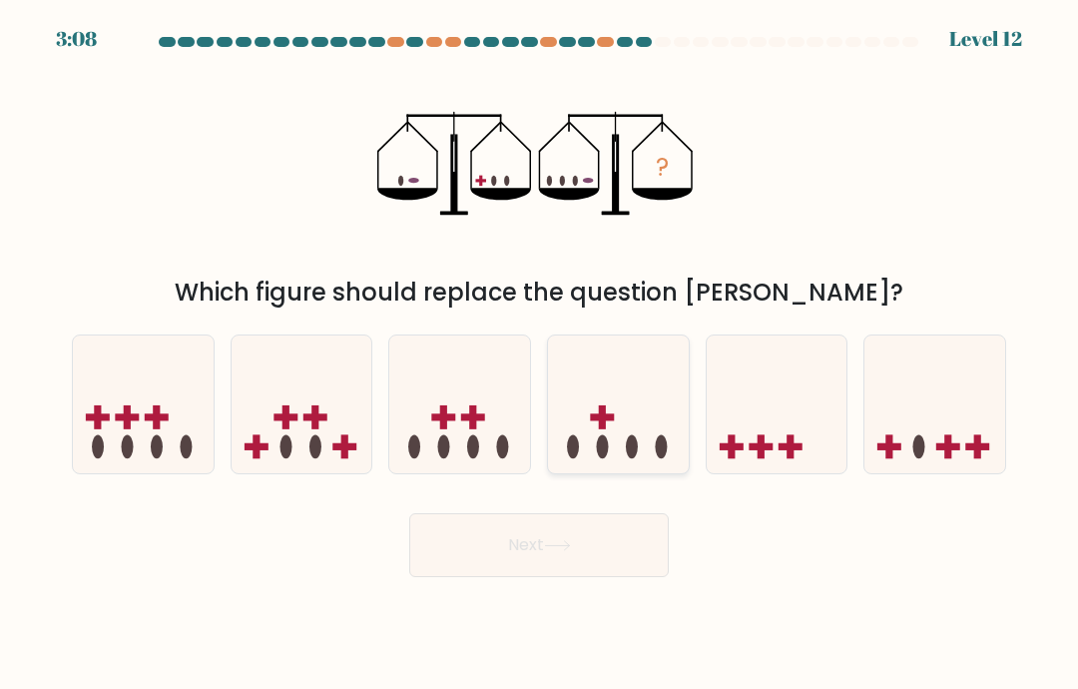
click at [640, 396] on icon at bounding box center [618, 404] width 141 height 117
click at [540, 354] on input "d." at bounding box center [539, 349] width 1 height 10
radio input "true"
click at [482, 577] on button "Next" at bounding box center [539, 545] width 260 height 64
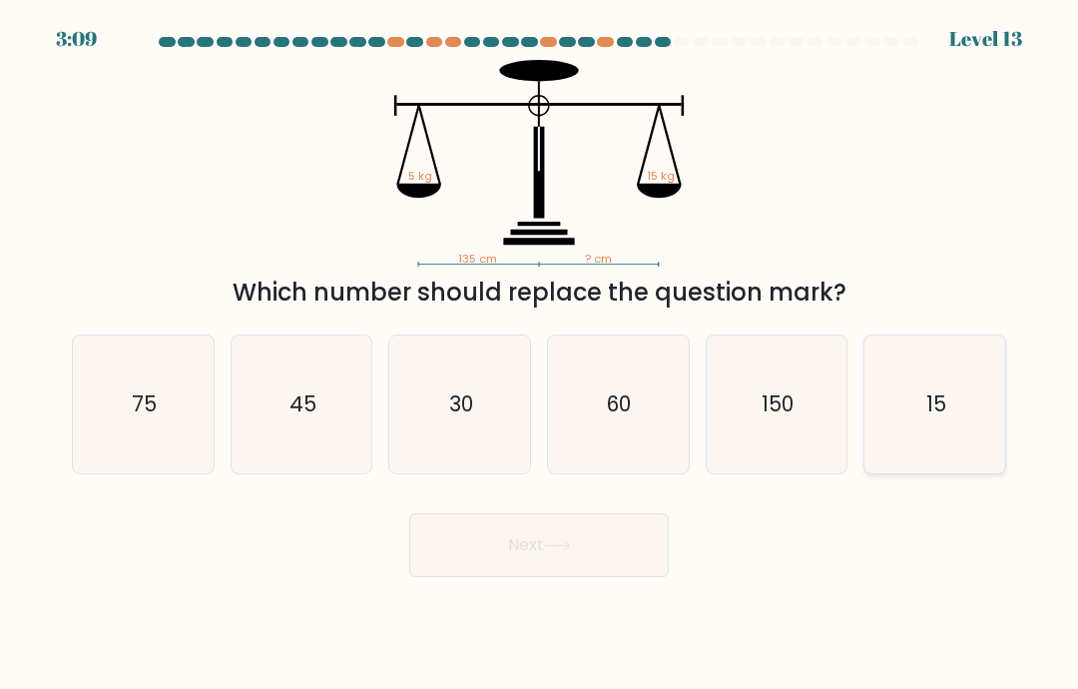
click at [915, 396] on icon "15" at bounding box center [936, 405] width 138 height 138
click at [540, 354] on input "f. 15" at bounding box center [539, 349] width 1 height 10
radio input "true"
click at [578, 564] on button "Next" at bounding box center [539, 545] width 260 height 64
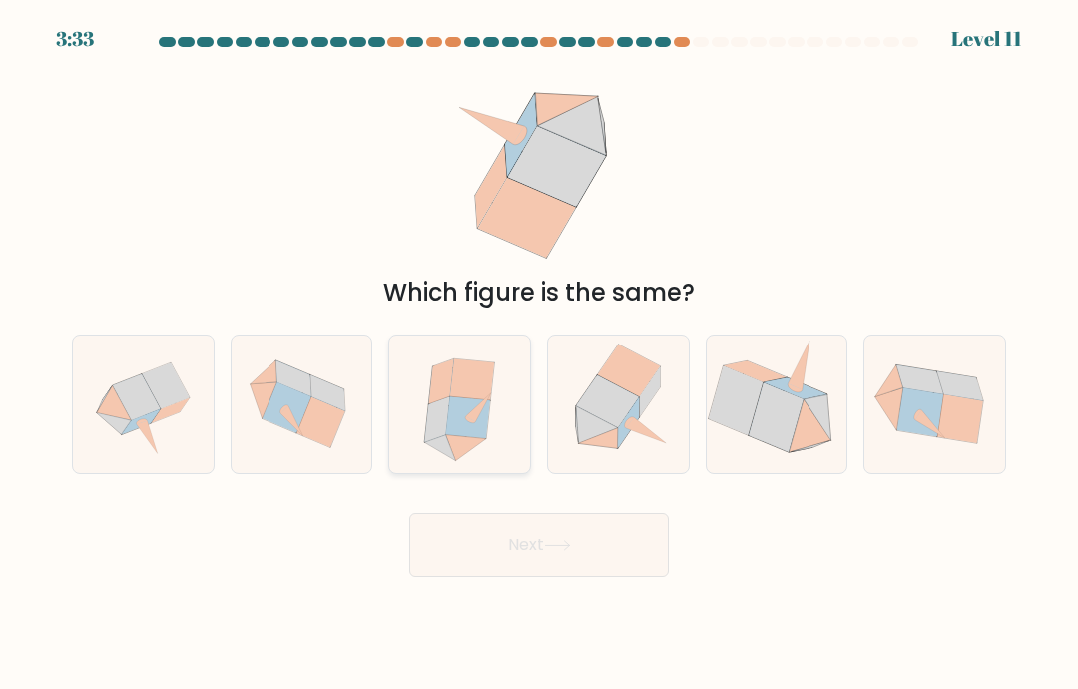
click at [485, 422] on icon at bounding box center [468, 417] width 44 height 42
click at [539, 354] on input "c." at bounding box center [539, 349] width 1 height 10
radio input "true"
click at [495, 541] on button "Next" at bounding box center [539, 545] width 260 height 64
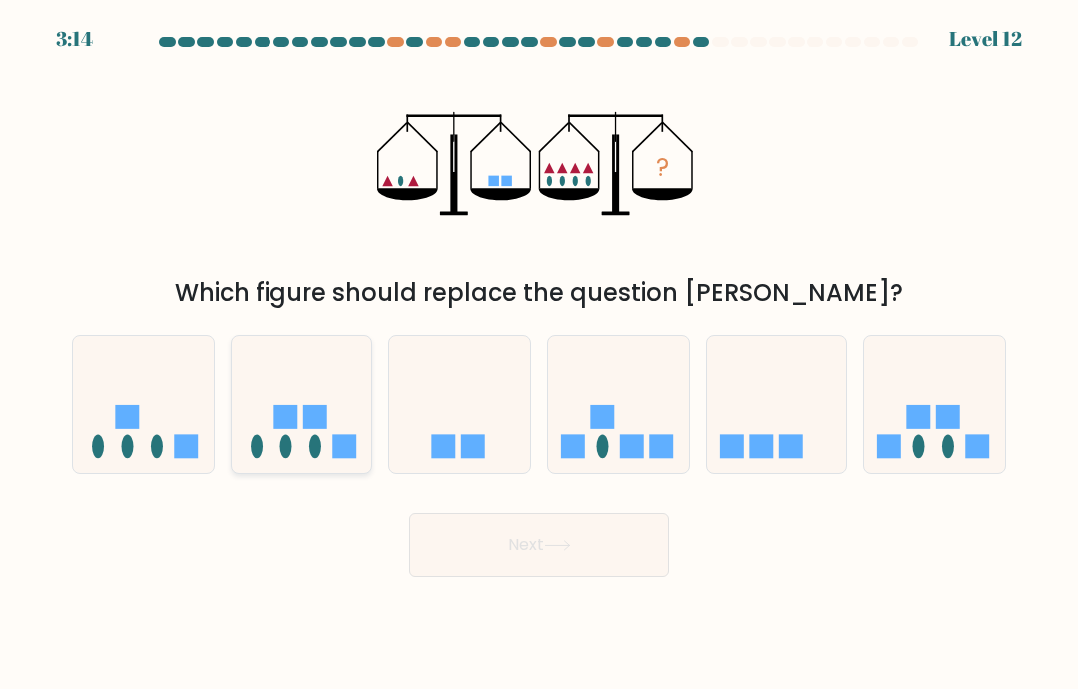
click at [267, 405] on icon at bounding box center [302, 404] width 141 height 117
click at [539, 354] on input "b." at bounding box center [539, 349] width 1 height 10
radio input "true"
click at [481, 555] on button "Next" at bounding box center [539, 545] width 260 height 64
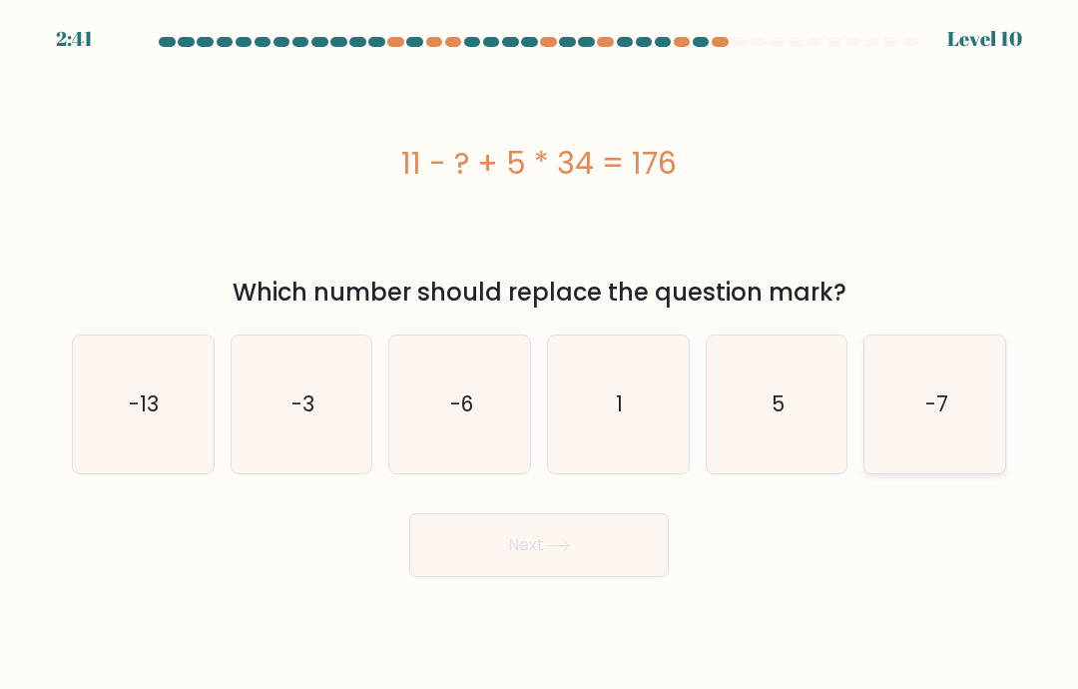
click at [914, 391] on icon "-7" at bounding box center [936, 405] width 138 height 138
click at [540, 354] on input "f. -7" at bounding box center [539, 349] width 1 height 10
radio input "true"
click at [540, 542] on button "Next" at bounding box center [539, 545] width 260 height 64
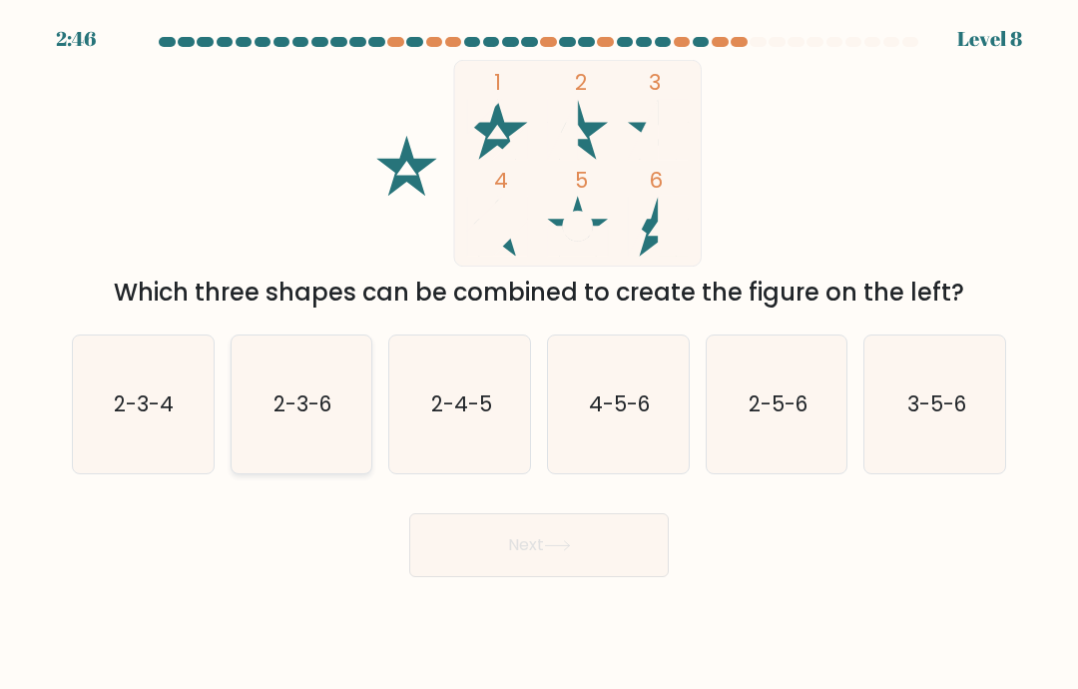
click at [305, 418] on text "2-3-6" at bounding box center [303, 403] width 58 height 29
click at [539, 354] on input "b. 2-3-6" at bounding box center [539, 349] width 1 height 10
radio input "true"
click at [556, 542] on button "Next" at bounding box center [539, 545] width 260 height 64
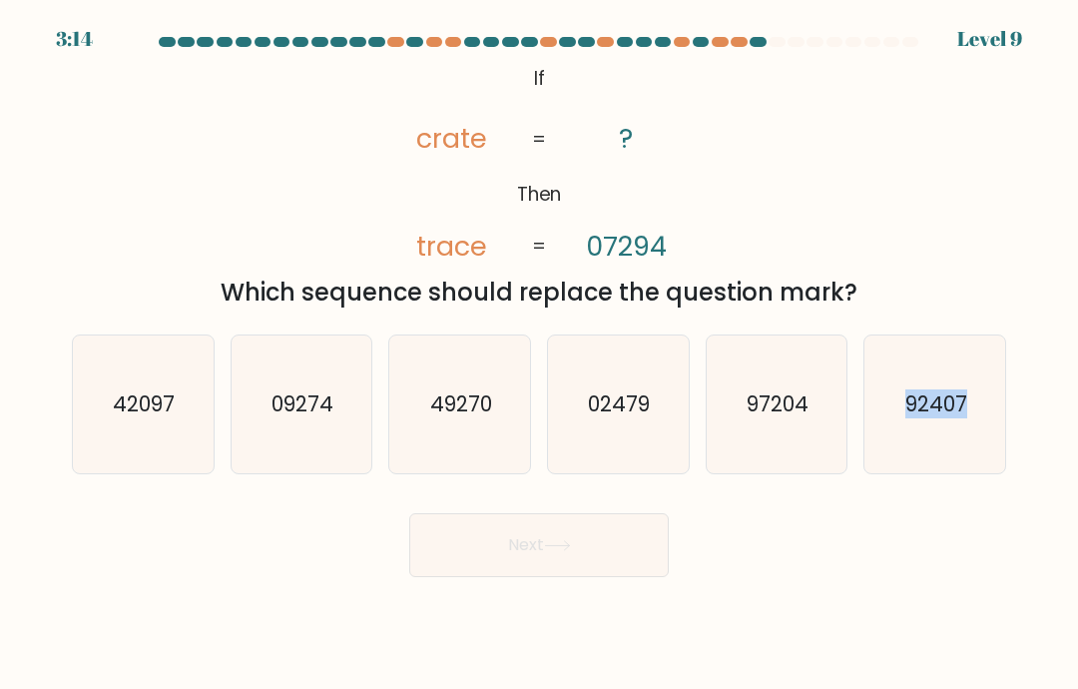
click at [902, 142] on div "@import url('https://fonts.googleapis.com/css?family=Abril+Fatface:400,100,100i…" at bounding box center [539, 185] width 959 height 251
click at [792, 408] on text "97204" at bounding box center [778, 403] width 62 height 29
click at [540, 354] on input "e. 97204" at bounding box center [539, 349] width 1 height 10
radio input "true"
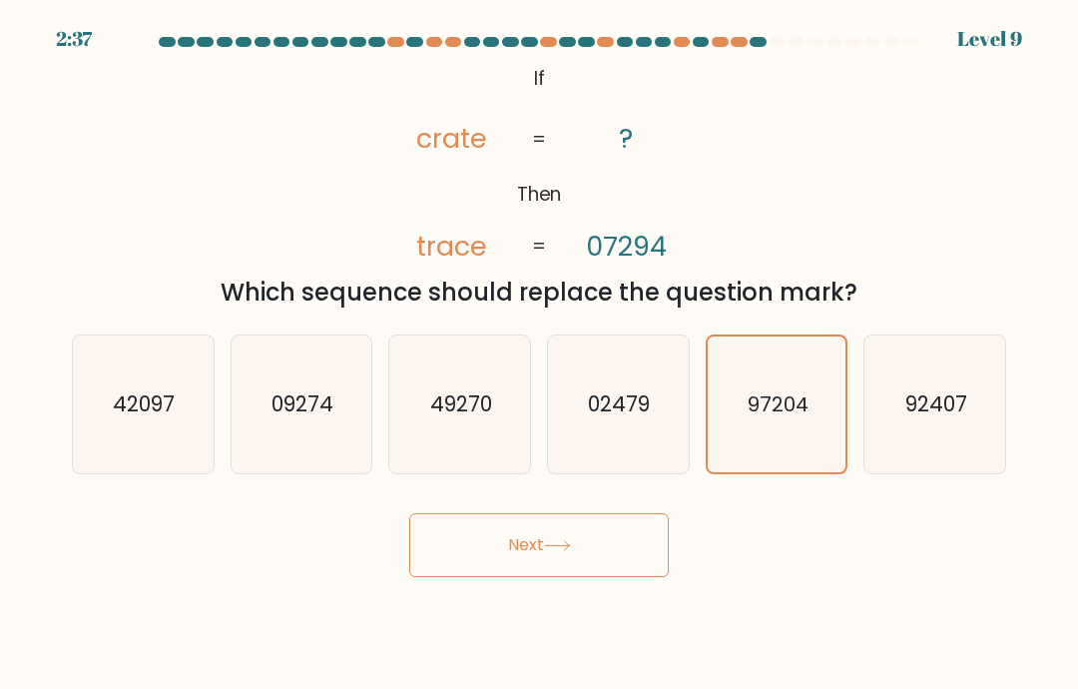
click at [524, 577] on button "Next" at bounding box center [539, 545] width 260 height 64
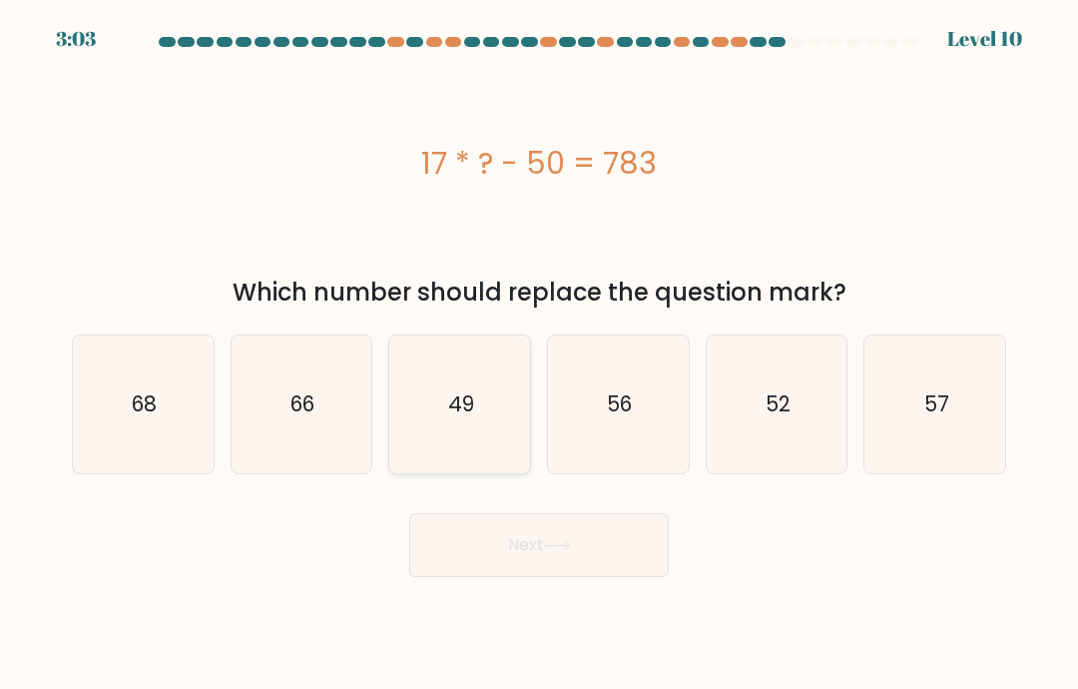
click at [470, 391] on icon "49" at bounding box center [460, 405] width 138 height 138
click at [539, 354] on input "c. 49" at bounding box center [539, 349] width 1 height 10
radio input "true"
drag, startPoint x: 550, startPoint y: 537, endPoint x: 550, endPoint y: 560, distance: 23.0
click at [550, 535] on button "Next" at bounding box center [539, 545] width 260 height 64
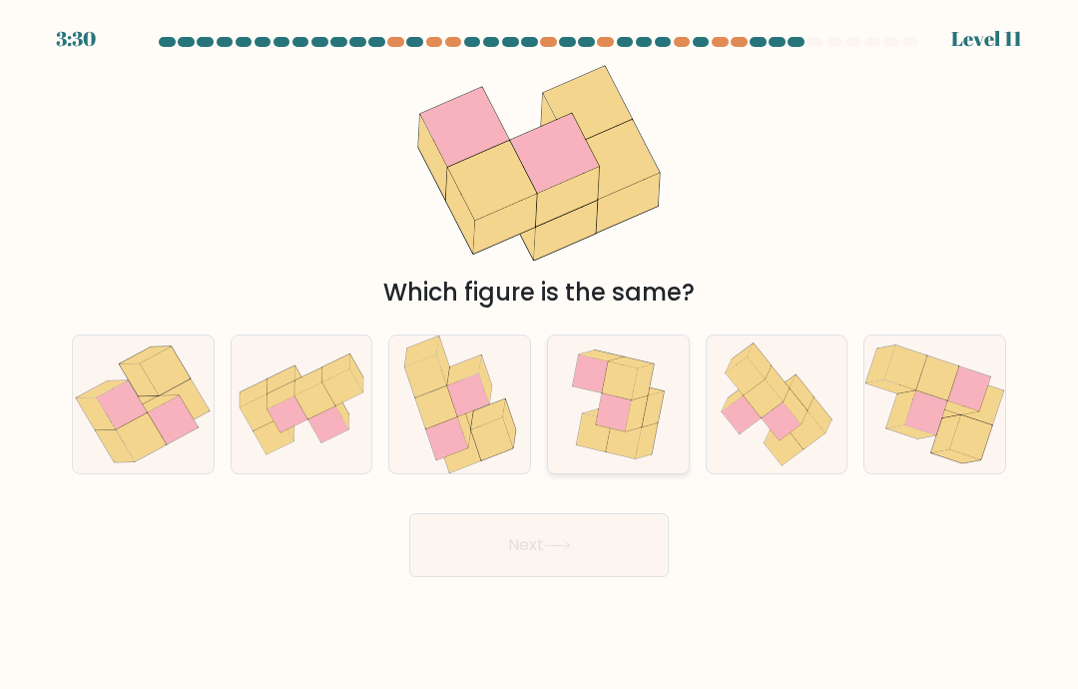
click at [665, 383] on icon at bounding box center [618, 405] width 115 height 138
click at [540, 354] on input "d." at bounding box center [539, 349] width 1 height 10
radio input "true"
drag, startPoint x: 527, startPoint y: 560, endPoint x: 527, endPoint y: 688, distance: 127.8
click at [527, 556] on button "Next" at bounding box center [539, 545] width 260 height 64
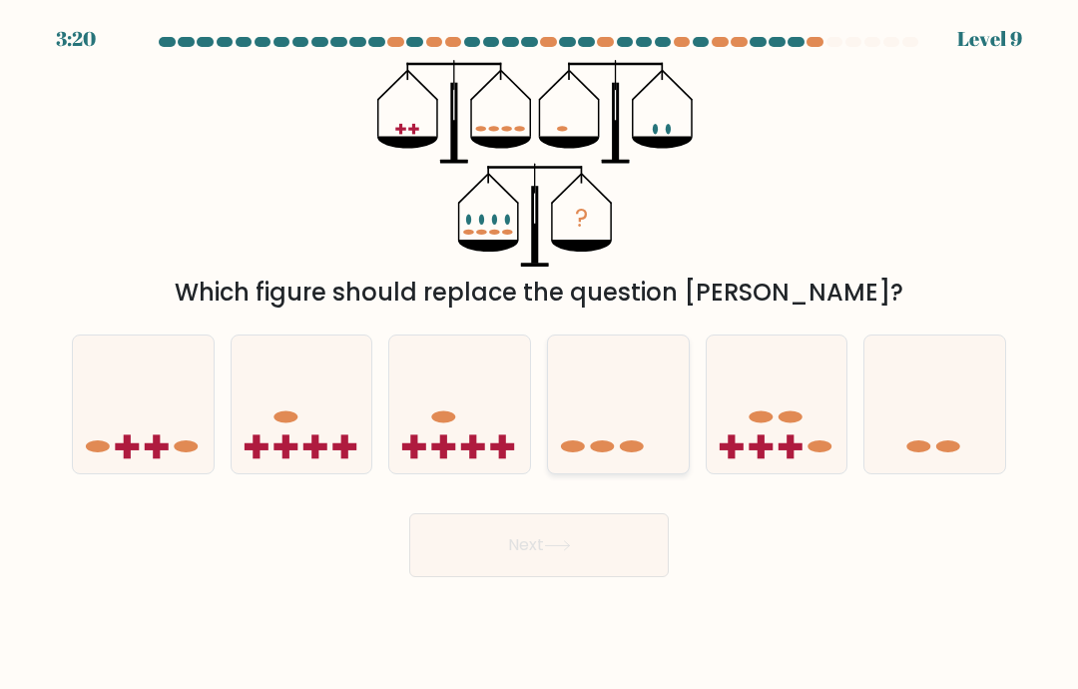
click at [641, 404] on icon at bounding box center [618, 404] width 141 height 117
click at [540, 354] on input "d." at bounding box center [539, 349] width 1 height 10
radio input "true"
click at [564, 548] on button "Next" at bounding box center [539, 545] width 260 height 64
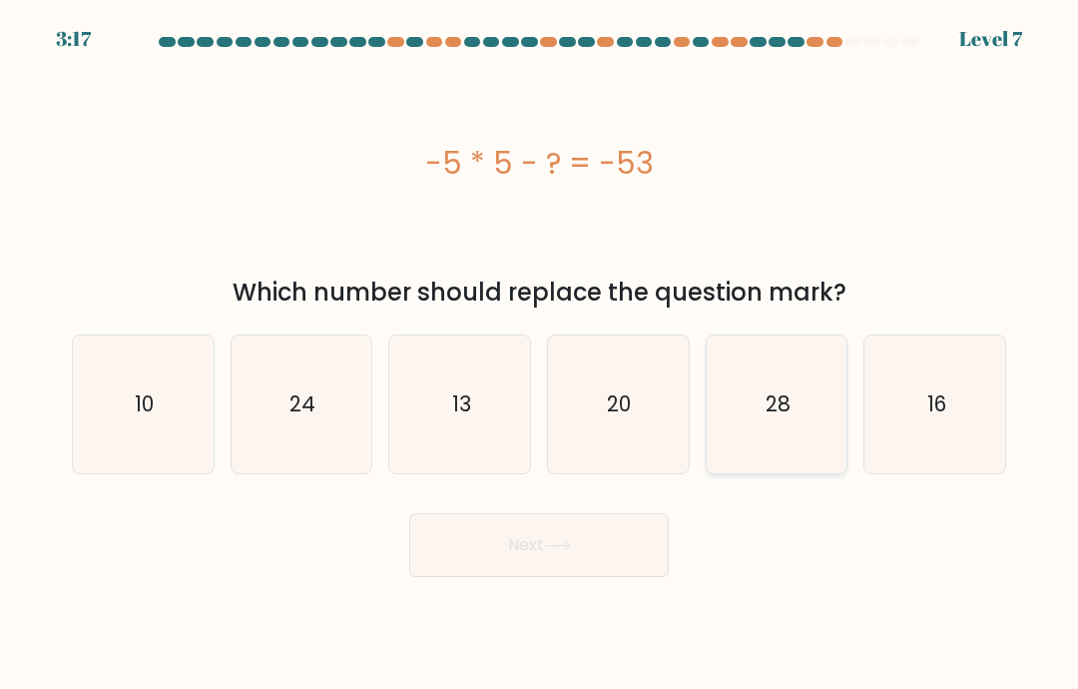
click at [762, 435] on icon "28" at bounding box center [777, 405] width 138 height 138
click at [540, 354] on input "e. 28" at bounding box center [539, 349] width 1 height 10
radio input "true"
click at [525, 542] on button "Next" at bounding box center [539, 545] width 260 height 64
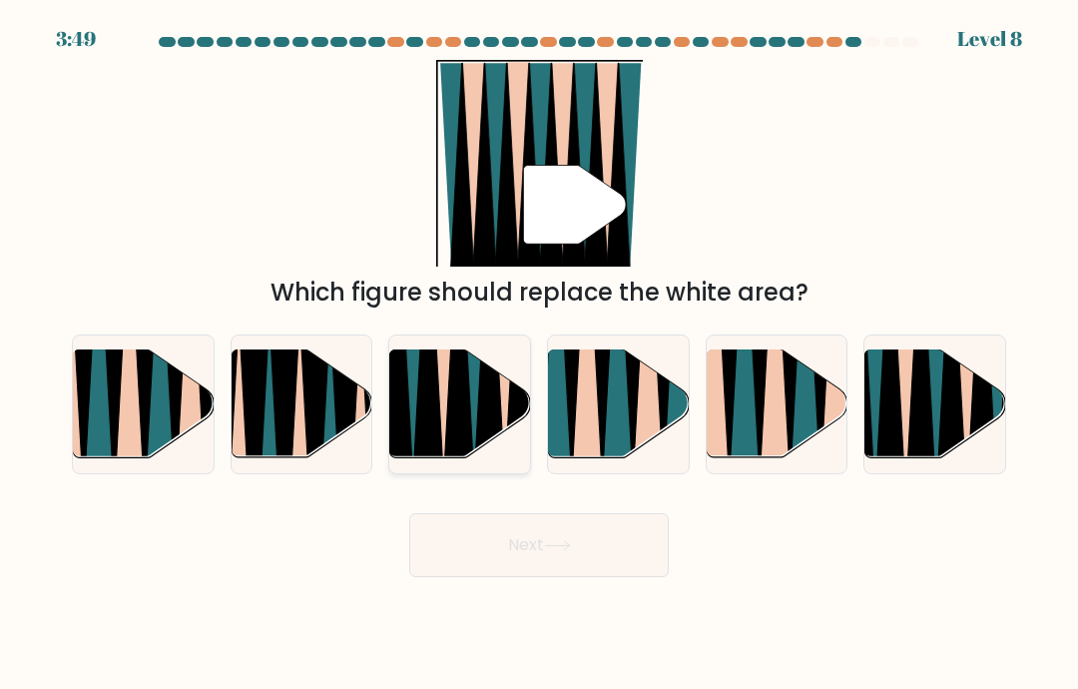
click at [453, 390] on icon at bounding box center [459, 351] width 32 height 282
click at [539, 354] on input "c." at bounding box center [539, 349] width 1 height 10
radio input "true"
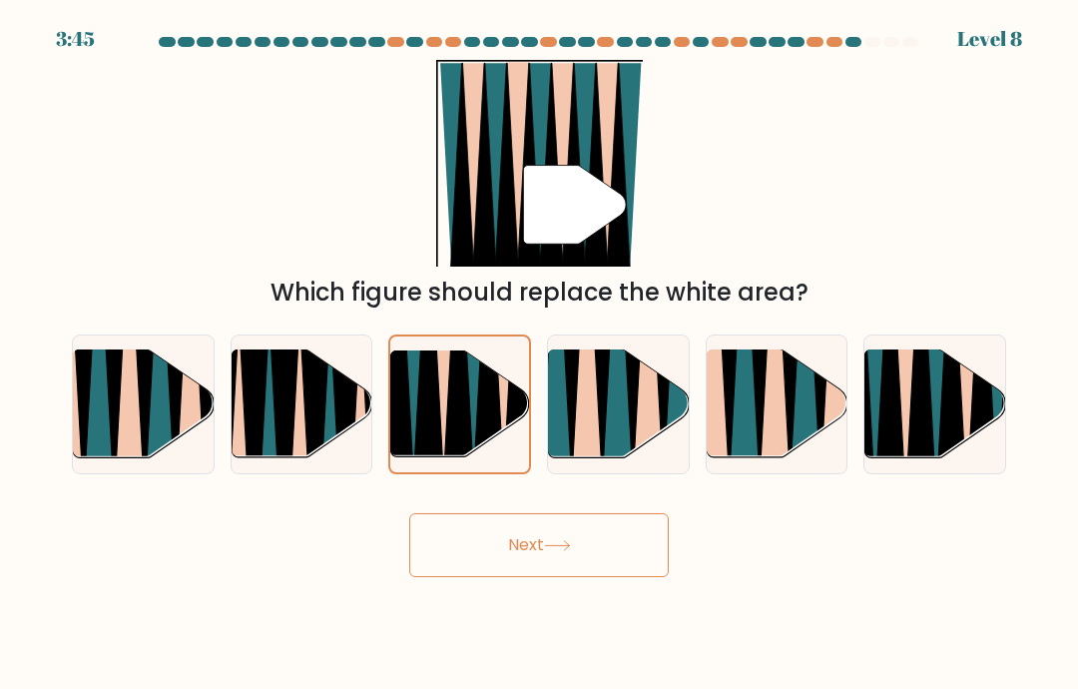
click at [498, 560] on button "Next" at bounding box center [539, 545] width 260 height 64
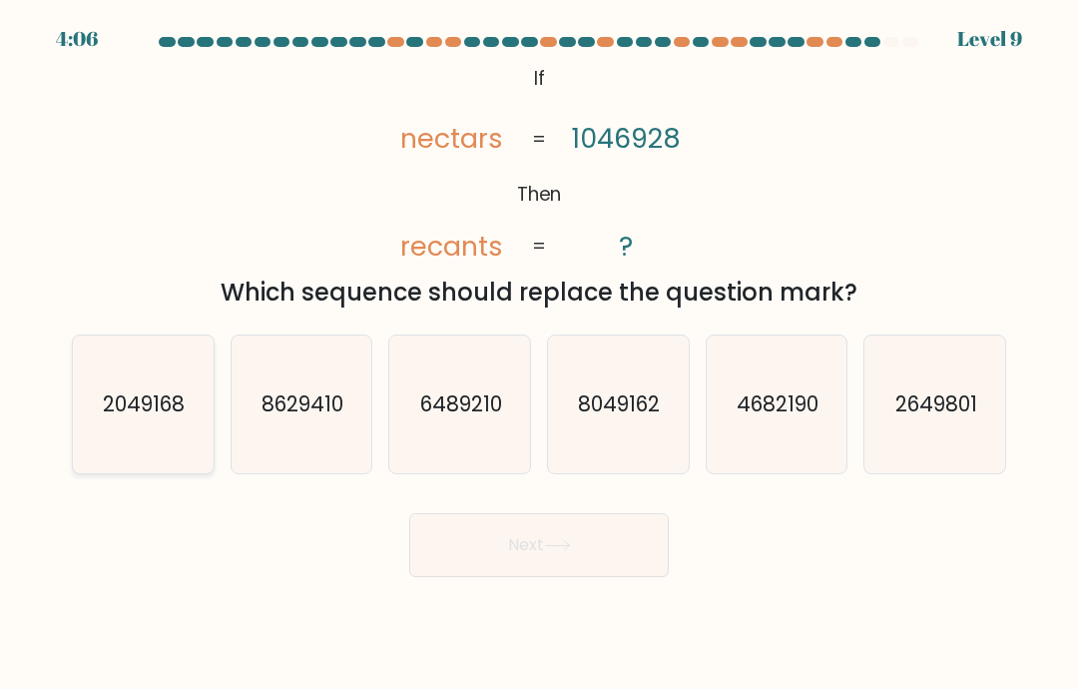
click at [120, 398] on icon "2049168" at bounding box center [143, 405] width 138 height 138
click at [539, 354] on input "a. 2049168" at bounding box center [539, 349] width 1 height 10
radio input "true"
click at [500, 555] on button "Next" at bounding box center [539, 545] width 260 height 64
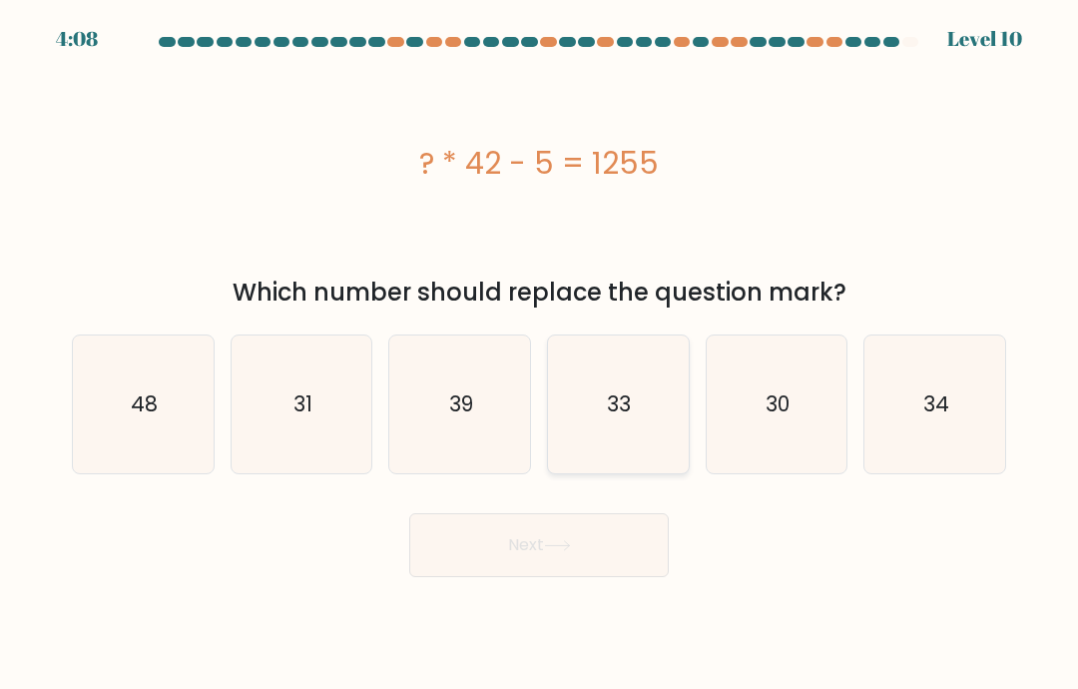
click at [650, 403] on icon "33" at bounding box center [618, 405] width 138 height 138
click at [540, 354] on input "d. 33" at bounding box center [539, 349] width 1 height 10
radio input "true"
click at [489, 549] on button "Next" at bounding box center [539, 545] width 260 height 64
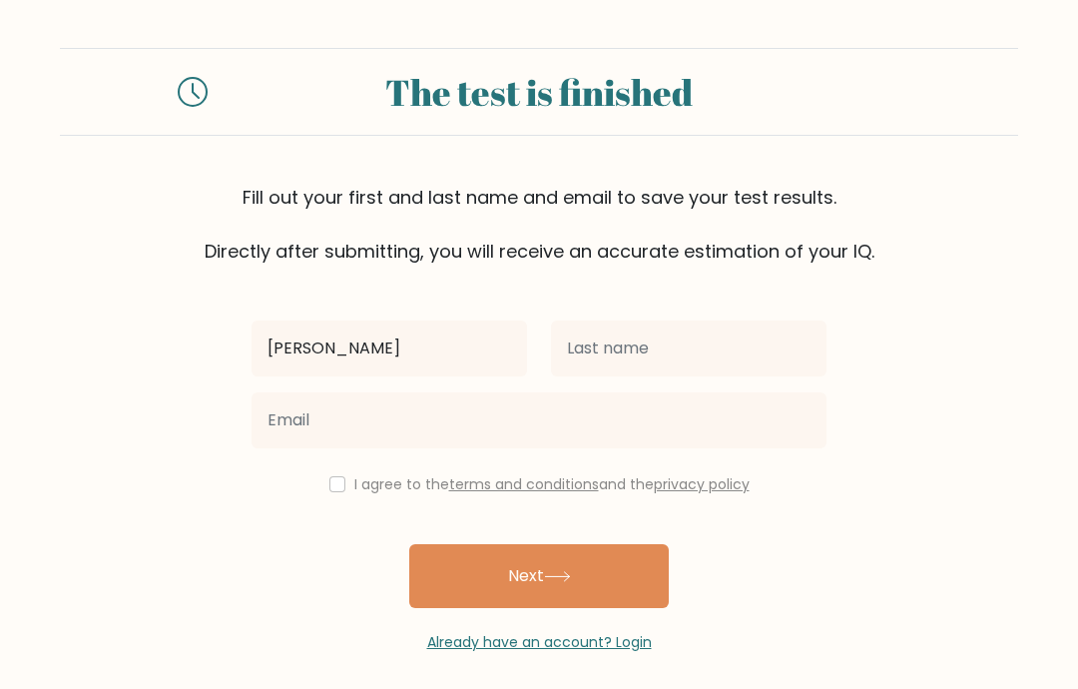
type input "[PERSON_NAME]"
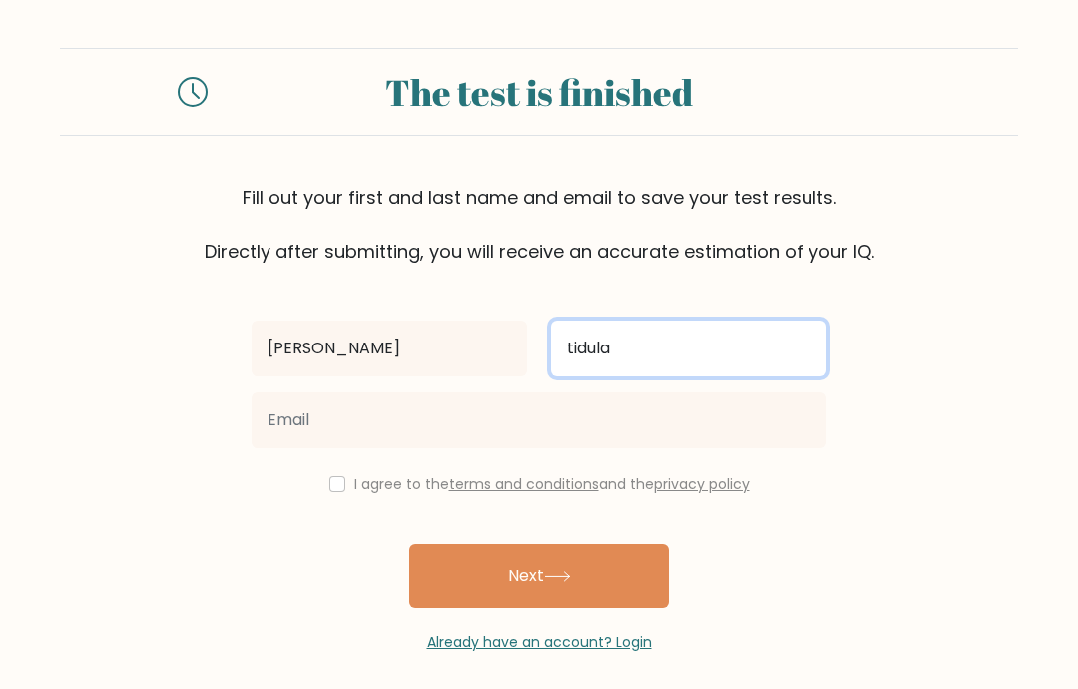
type input "tidula"
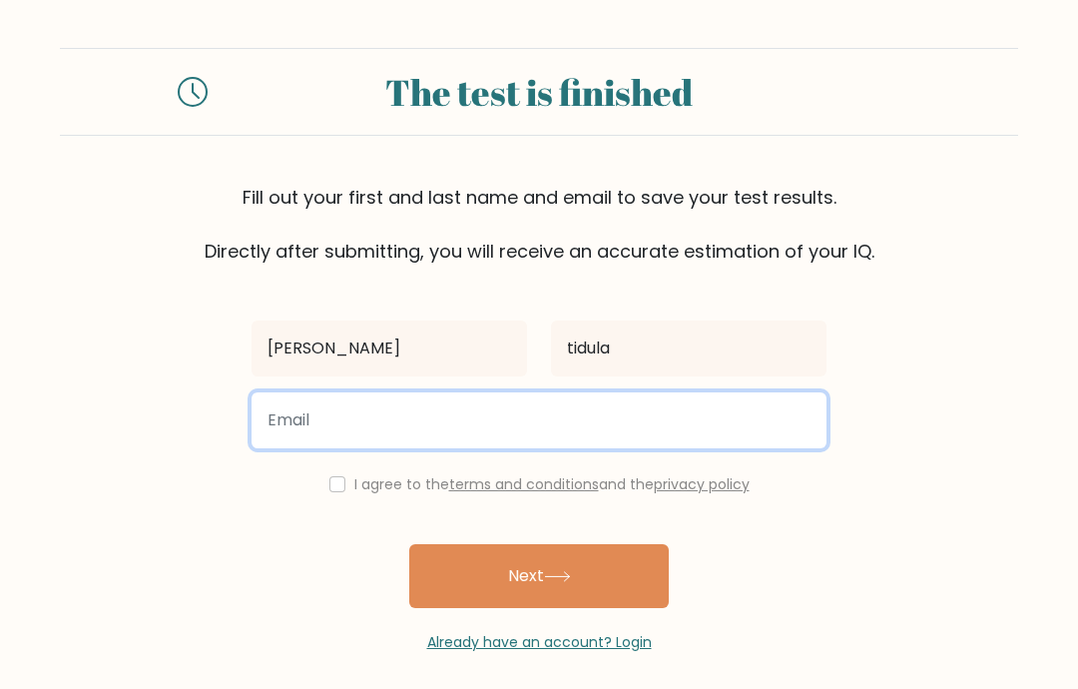
click at [325, 421] on input "email" at bounding box center [539, 420] width 575 height 56
type input "albert.tidula13@gmail.com"
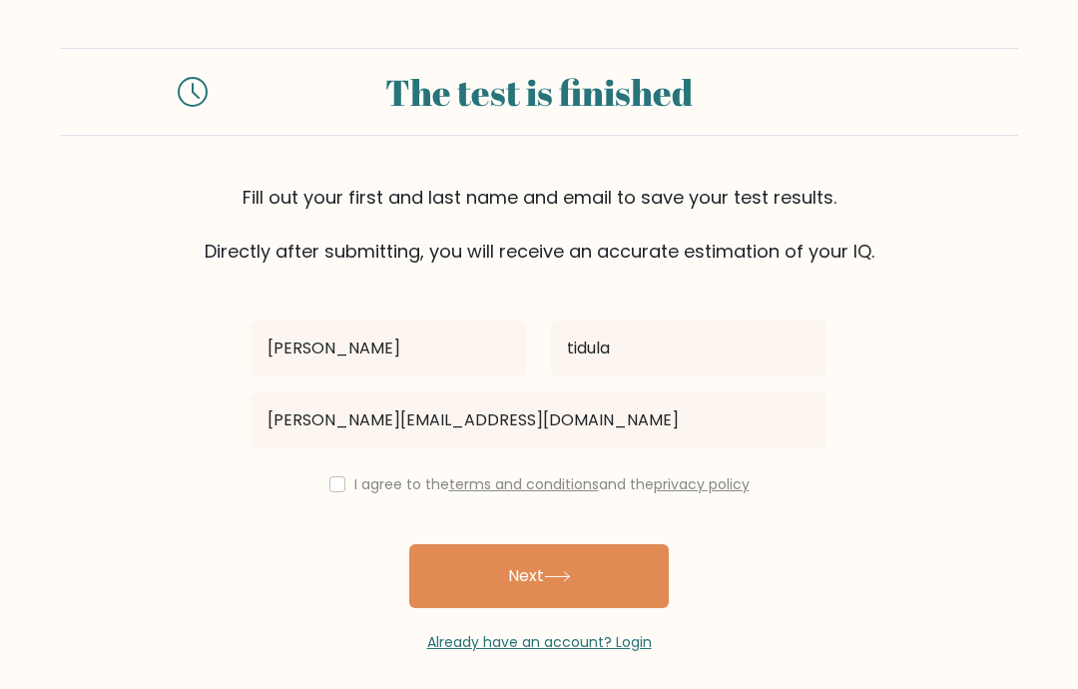
drag, startPoint x: 330, startPoint y: 490, endPoint x: 460, endPoint y: 10, distance: 497.8
click at [332, 483] on input "checkbox" at bounding box center [338, 484] width 16 height 16
checkbox input "true"
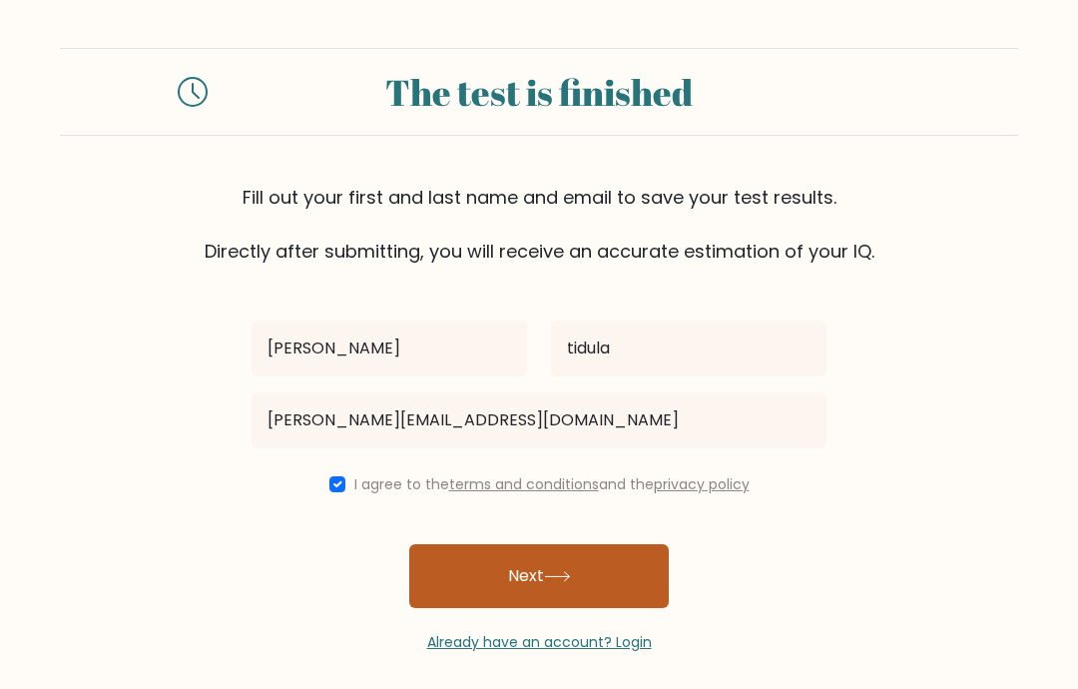
click at [515, 588] on button "Next" at bounding box center [539, 576] width 260 height 64
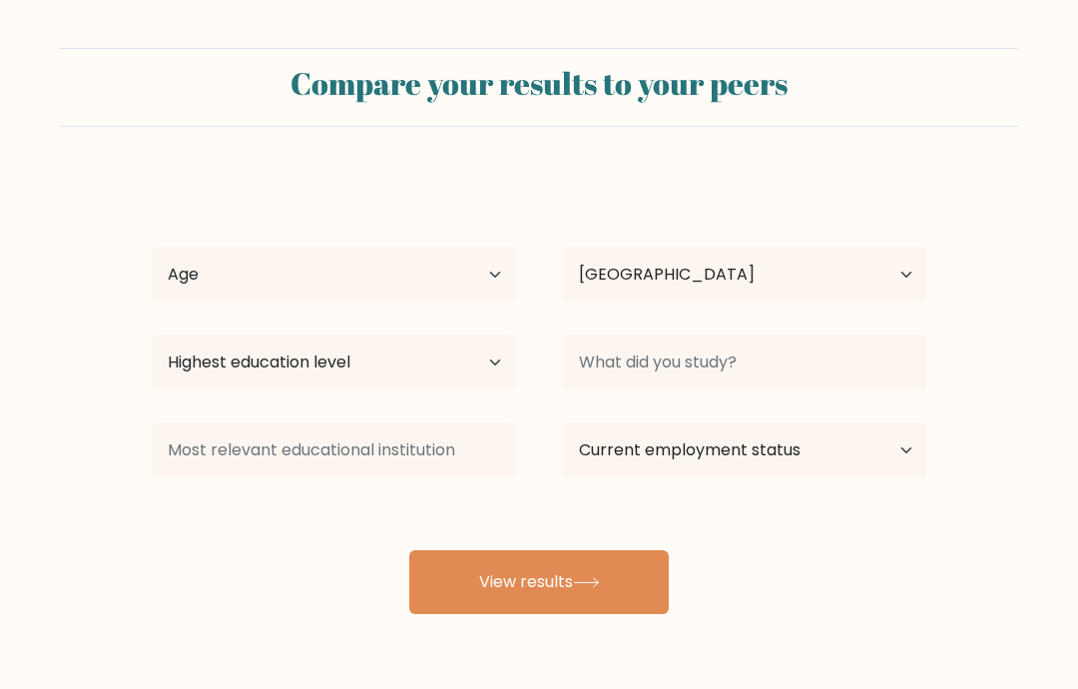
select select "PH"
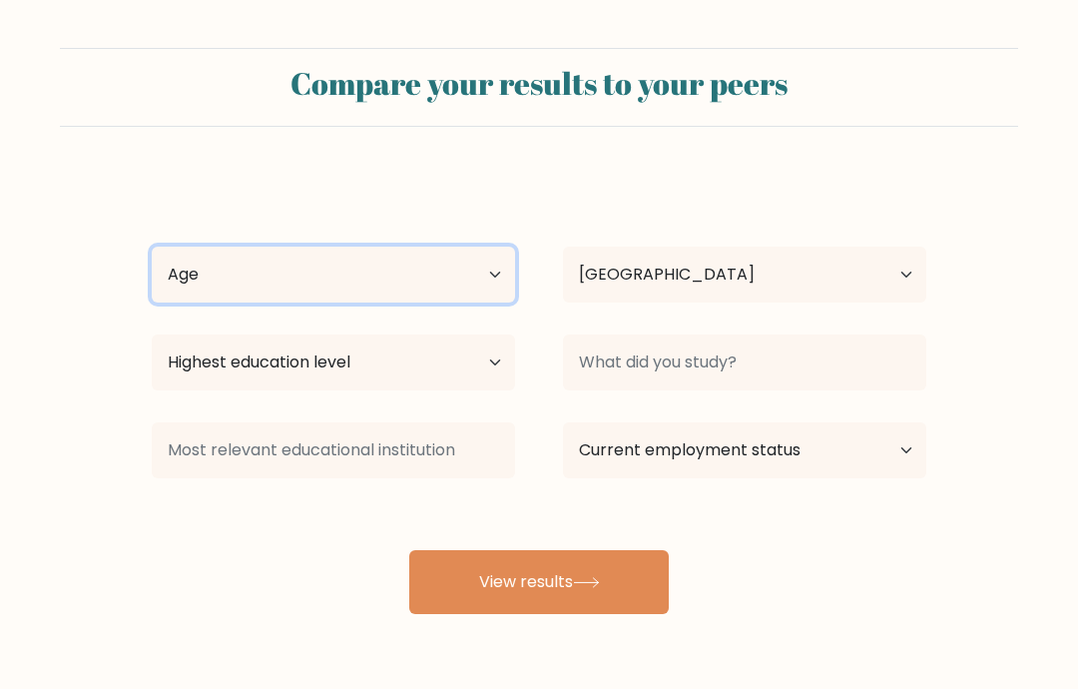
select select "18_24"
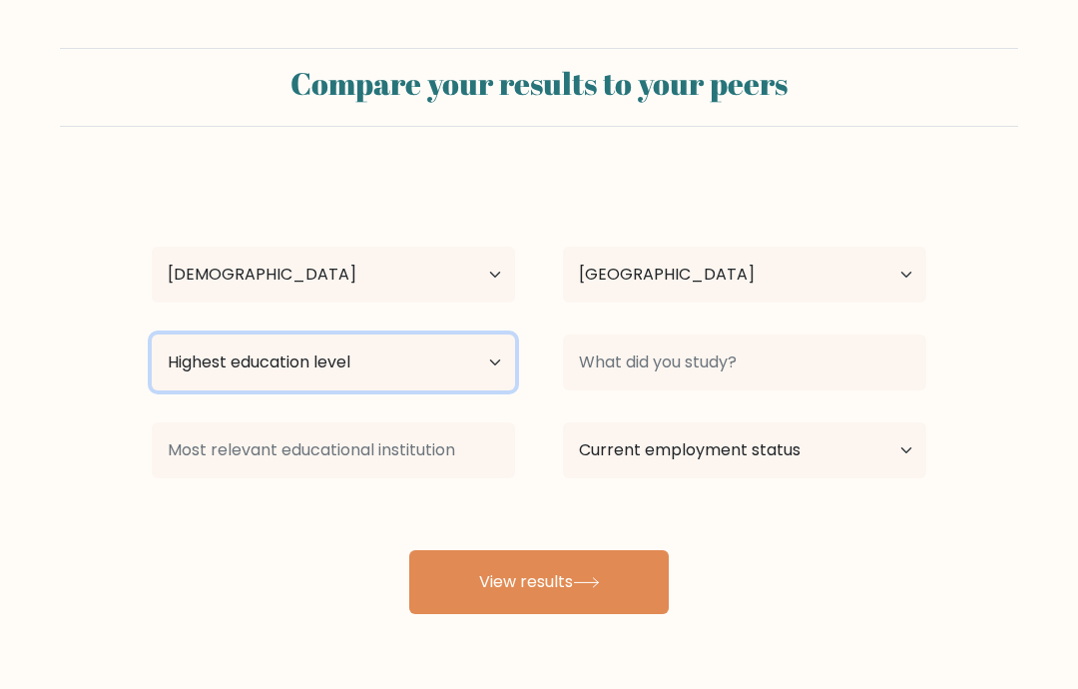
select select "bachelors_degree"
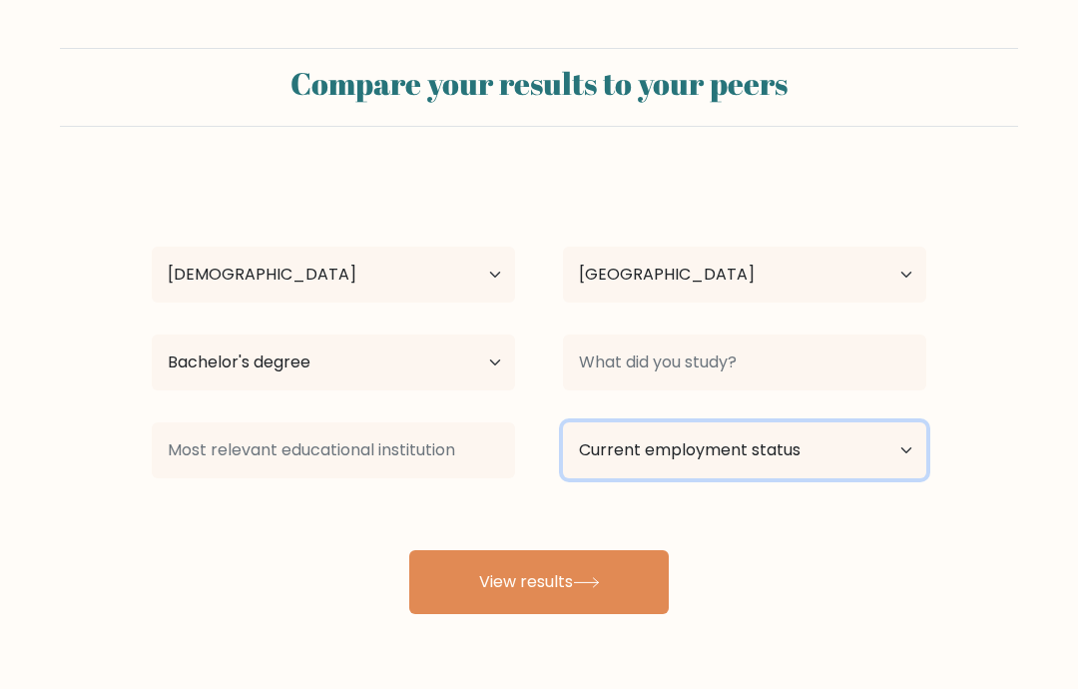
select select "employed"
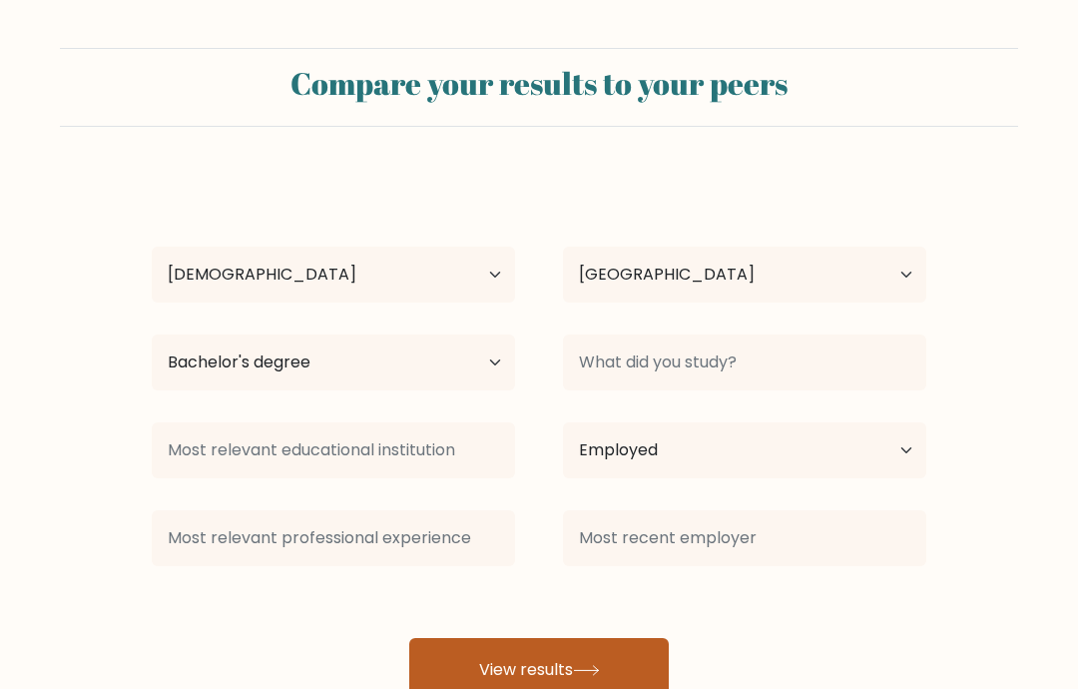
click at [498, 650] on button "View results" at bounding box center [539, 670] width 260 height 64
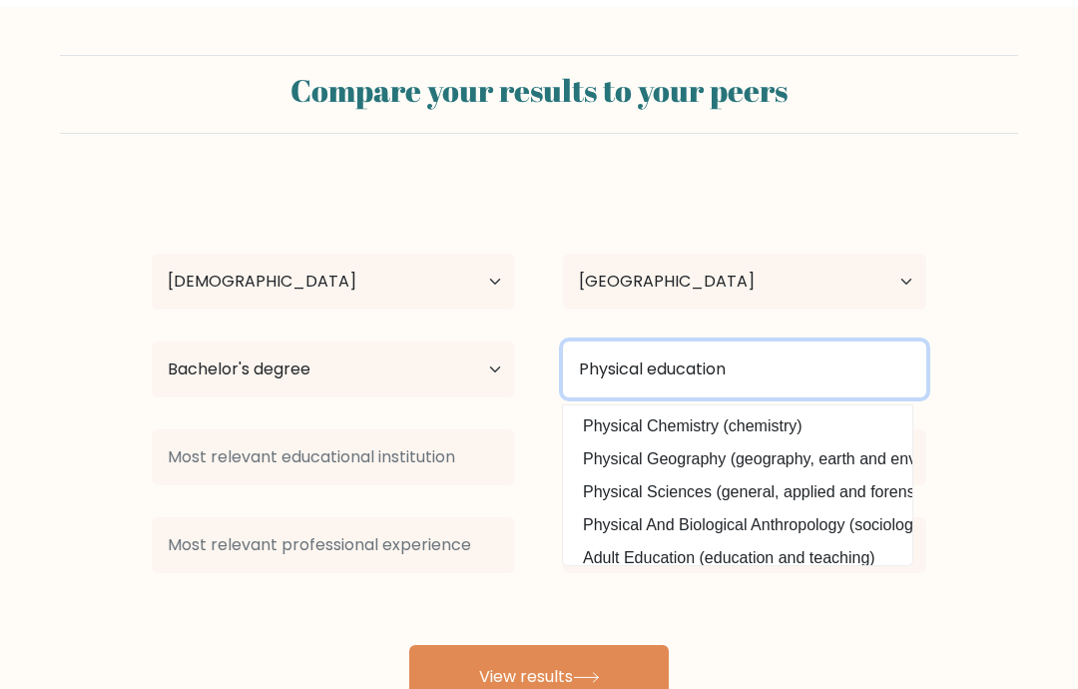
scroll to position [80, 0]
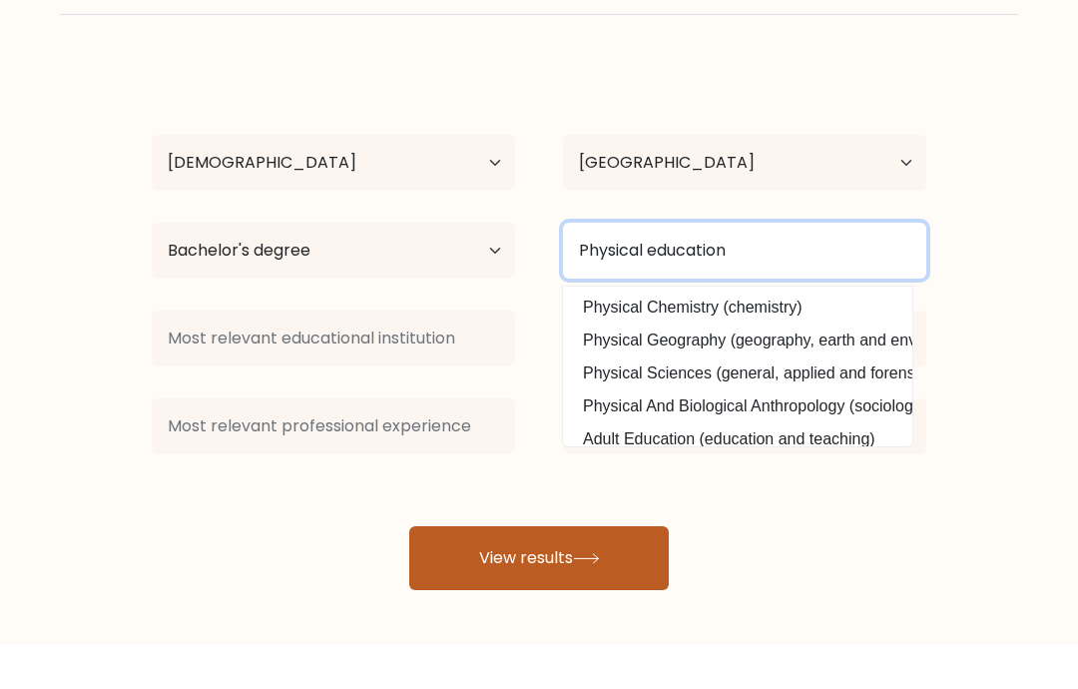
type input "Physical education"
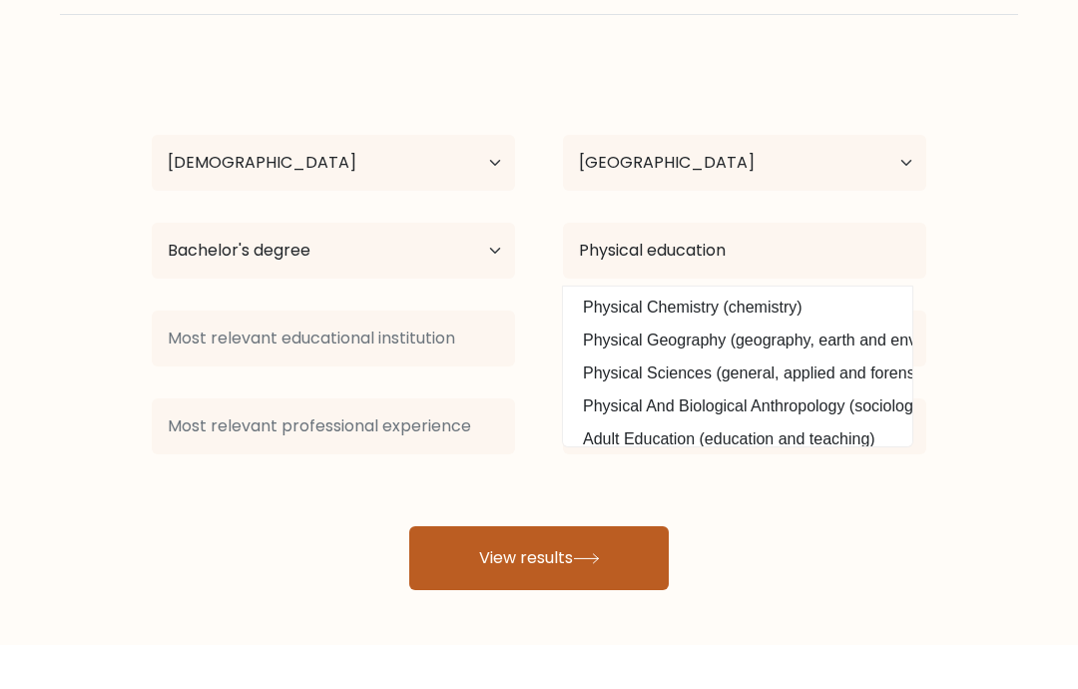
click at [526, 570] on button "View results" at bounding box center [539, 602] width 260 height 64
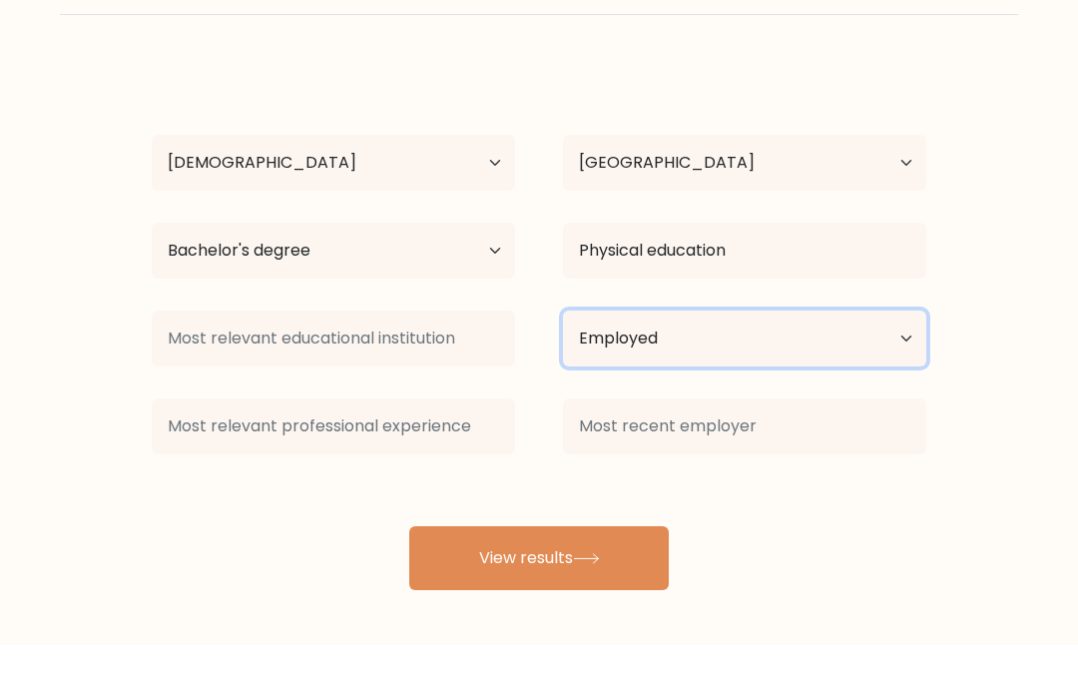
drag, startPoint x: 906, startPoint y: 319, endPoint x: 905, endPoint y: 282, distance: 37.0
click at [906, 354] on select "Current employment status Employed Student Retired Other / prefer not to answer" at bounding box center [744, 382] width 363 height 56
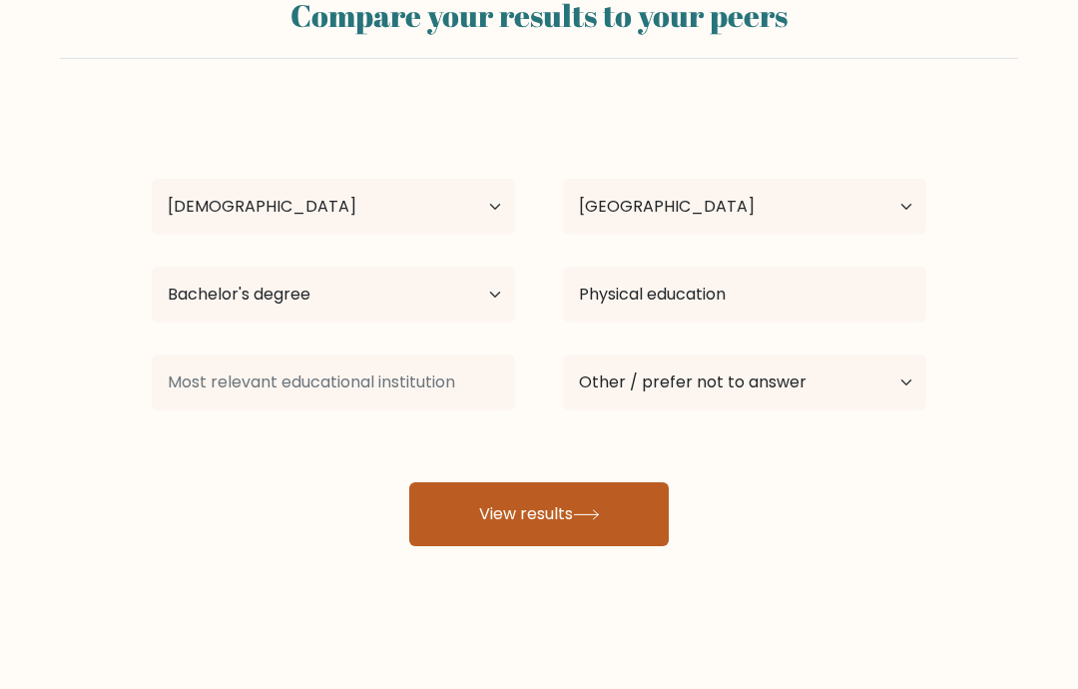
click at [482, 500] on button "View results" at bounding box center [539, 514] width 260 height 64
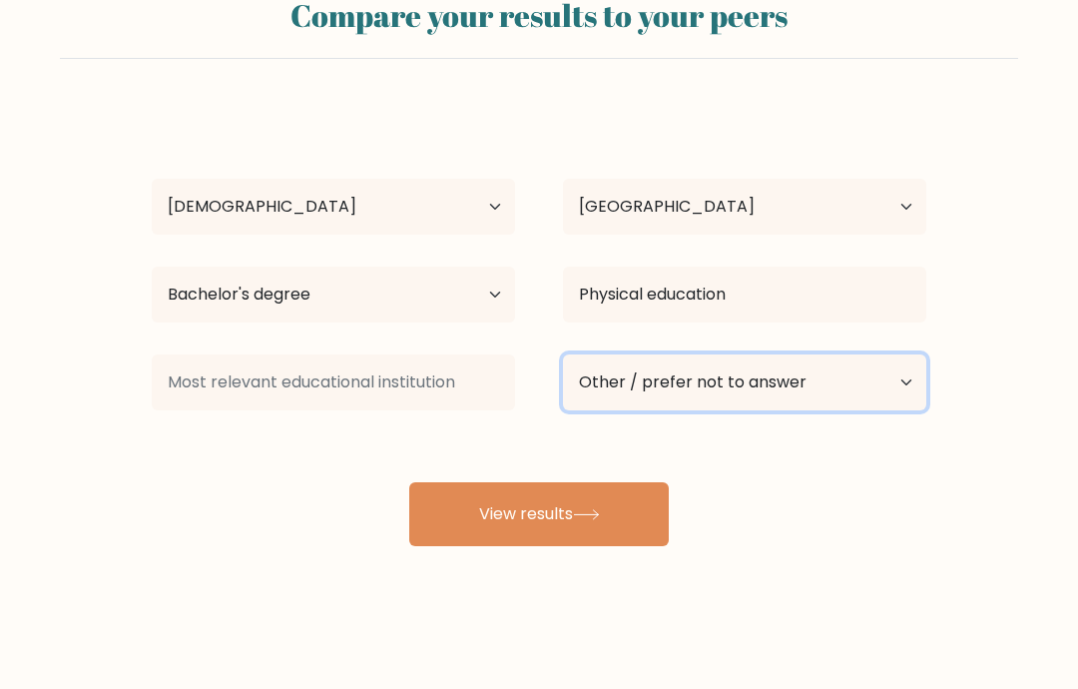
click at [651, 366] on select "Current employment status Employed Student Retired Other / prefer not to answer" at bounding box center [744, 382] width 363 height 56
select select "employed"
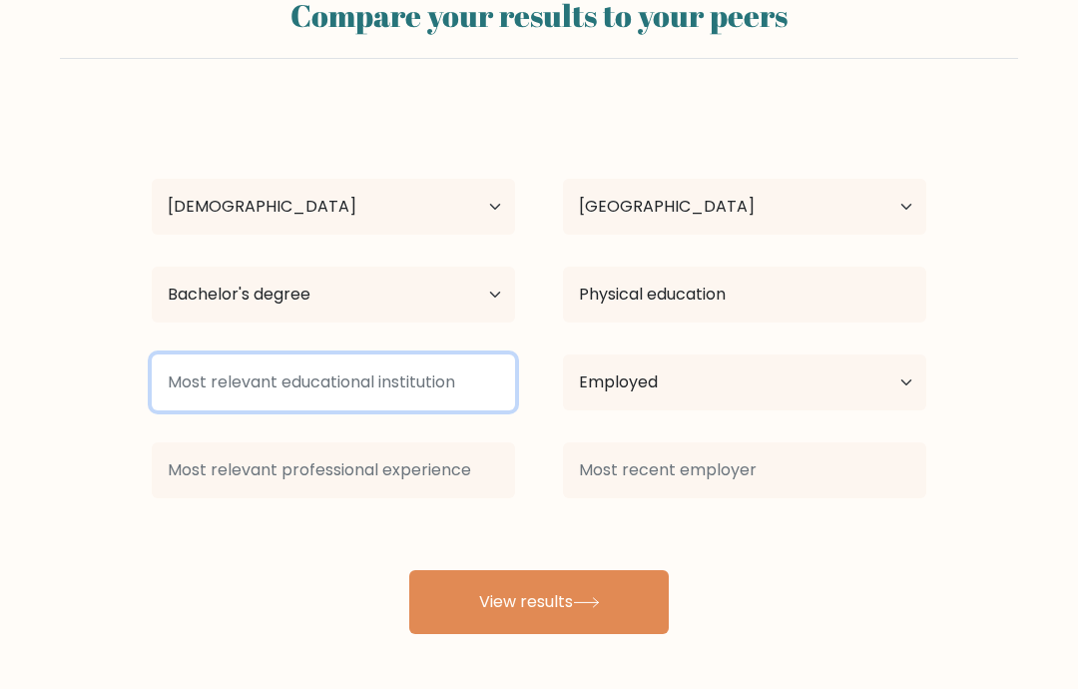
click at [265, 391] on input at bounding box center [333, 382] width 363 height 56
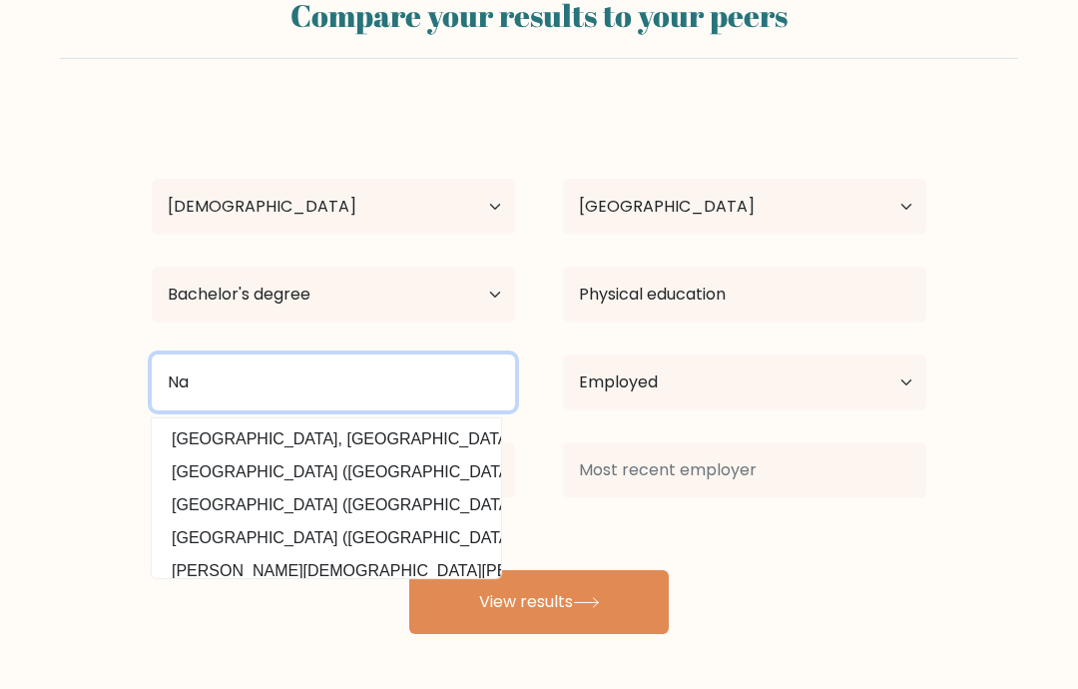
scroll to position [25, 0]
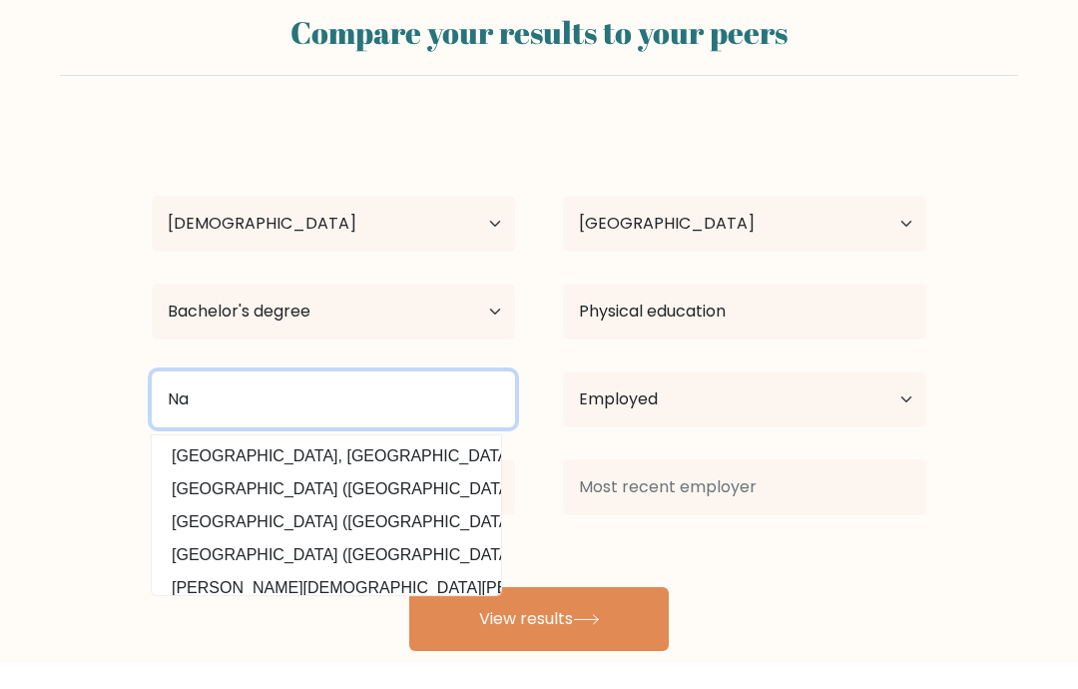
type input "Na"
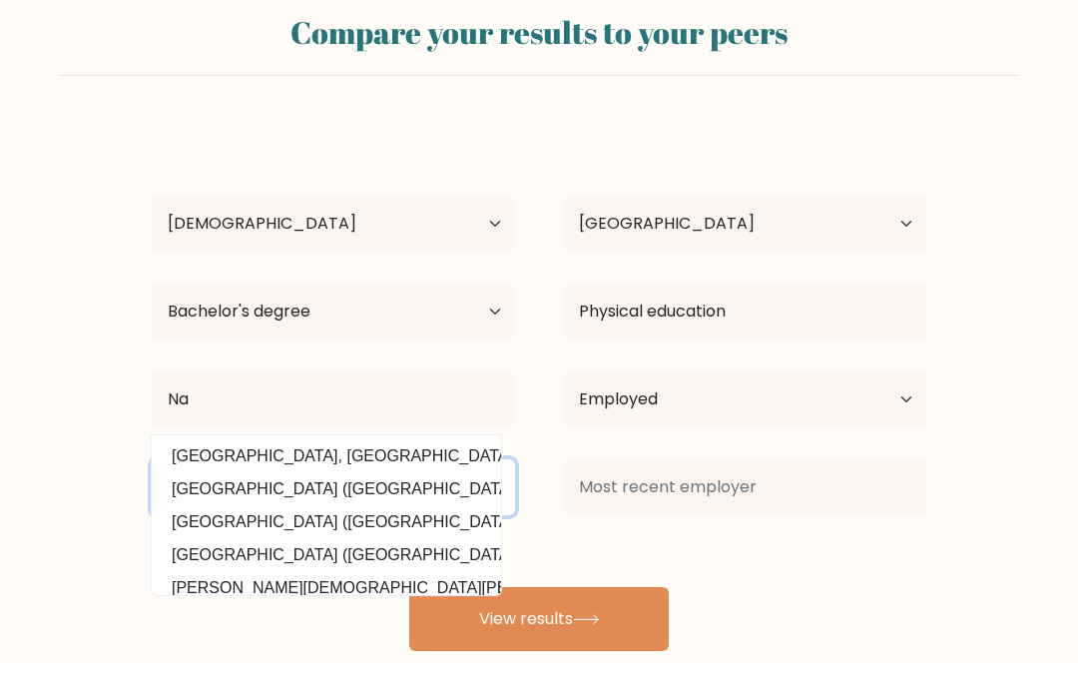
click at [443, 489] on input at bounding box center [333, 513] width 363 height 56
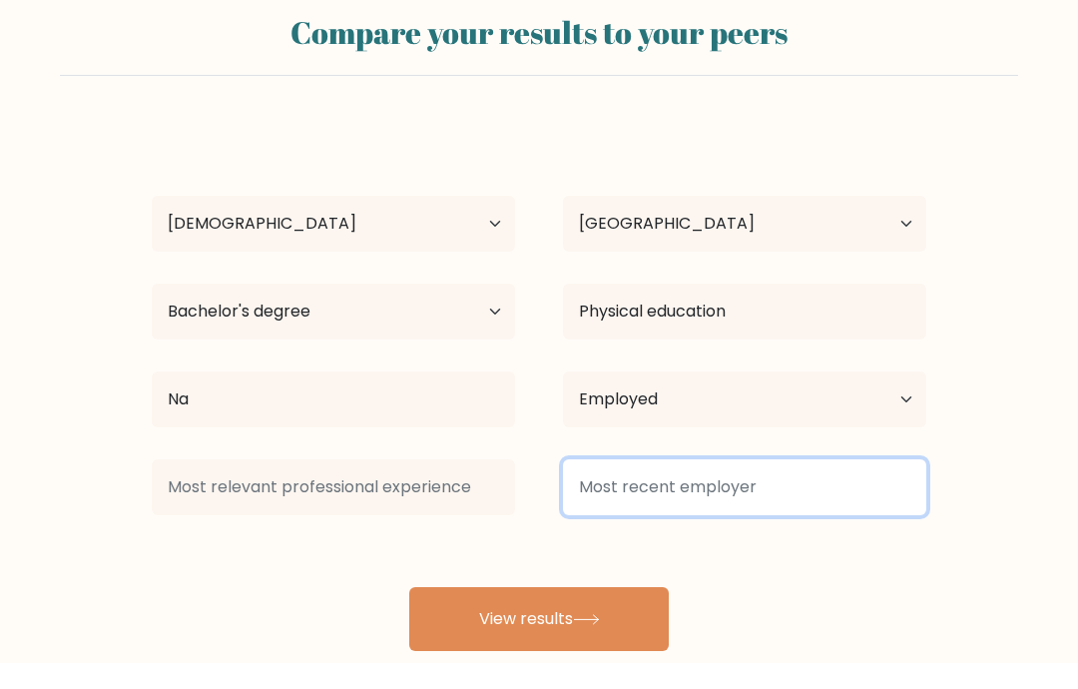
click at [606, 489] on input at bounding box center [744, 513] width 363 height 56
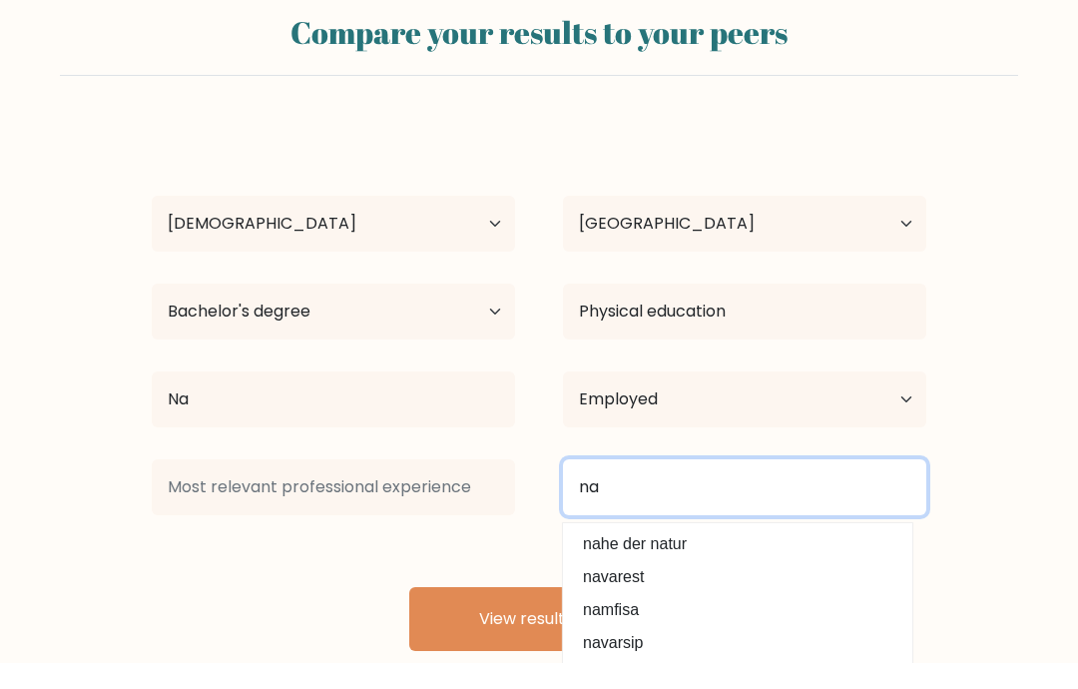
type input "na"
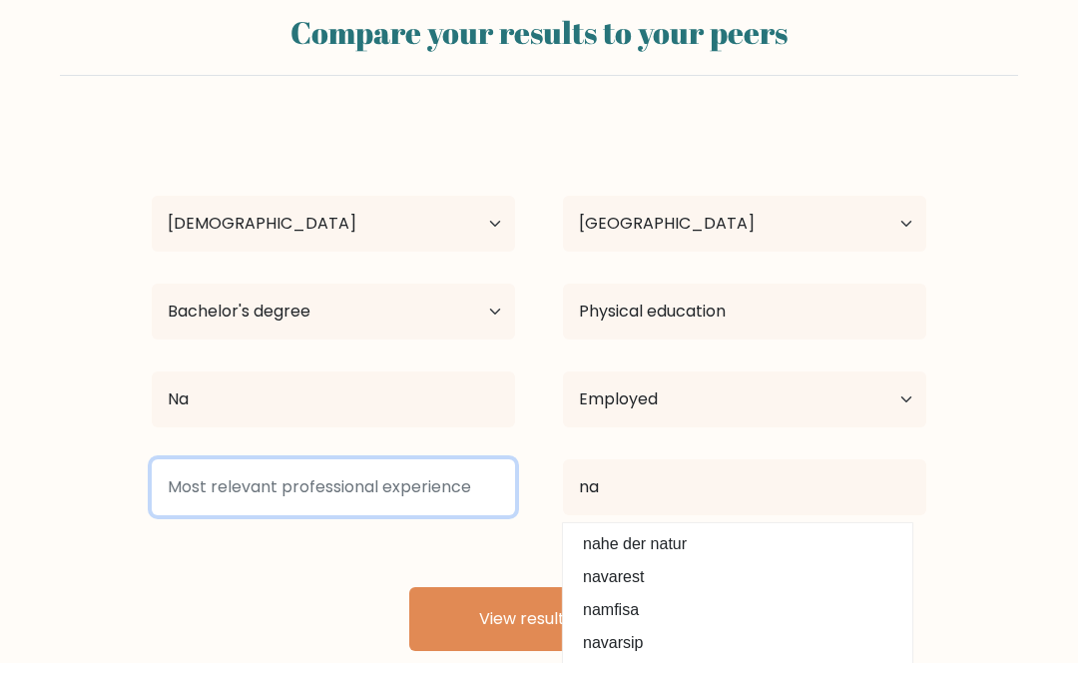
click at [344, 489] on input at bounding box center [333, 513] width 363 height 56
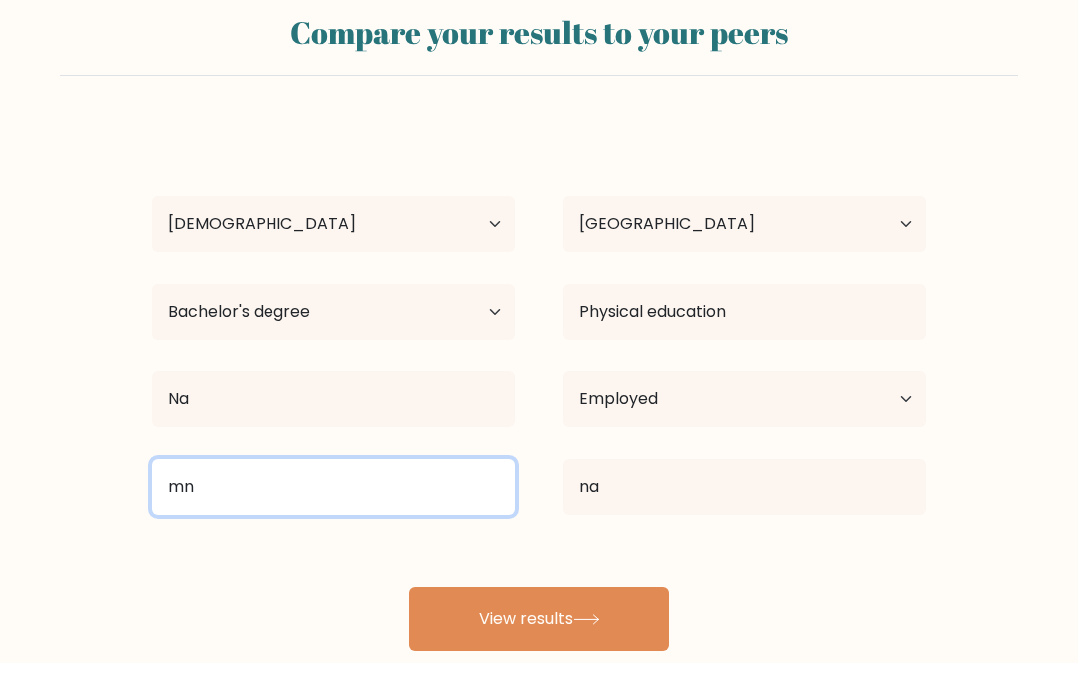
type input "m"
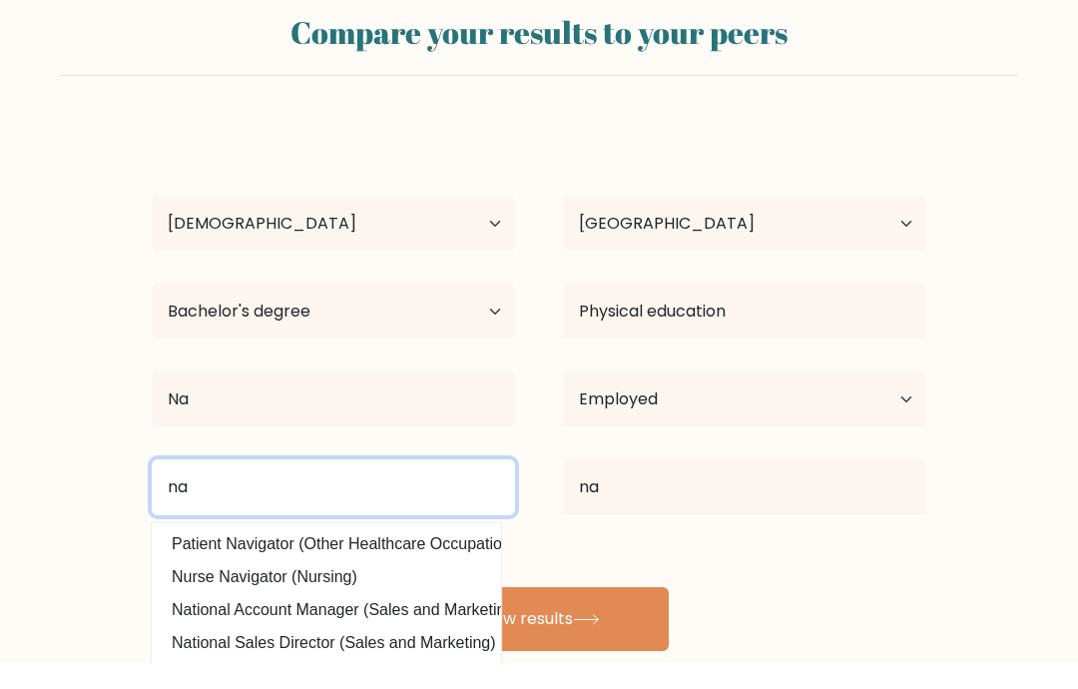
type input "n"
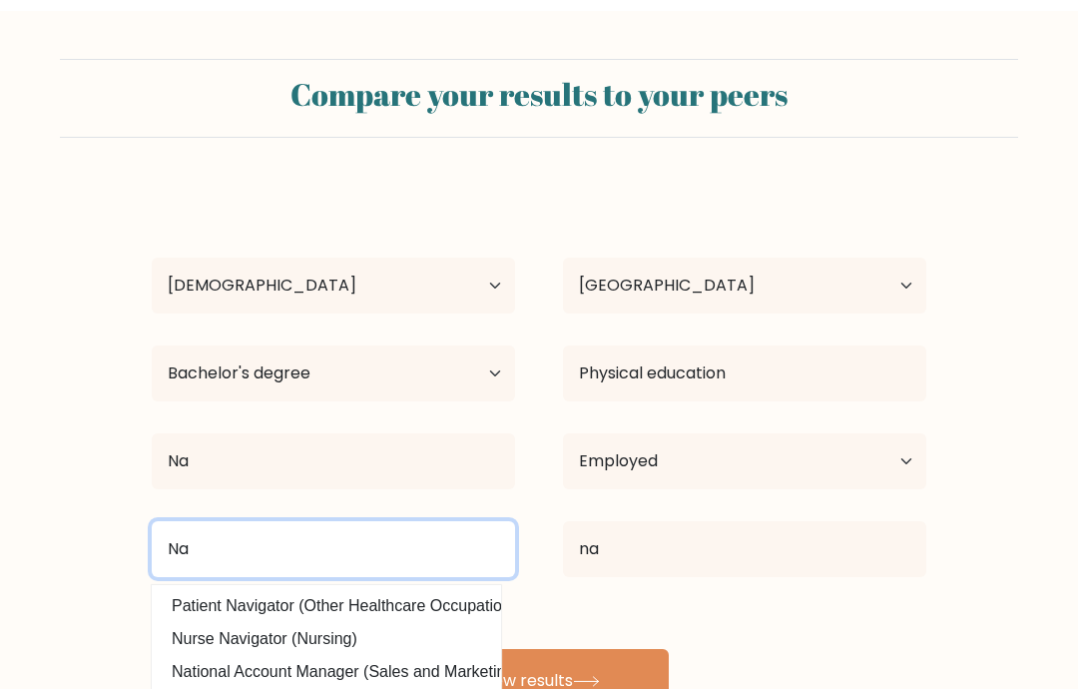
scroll to position [80, 0]
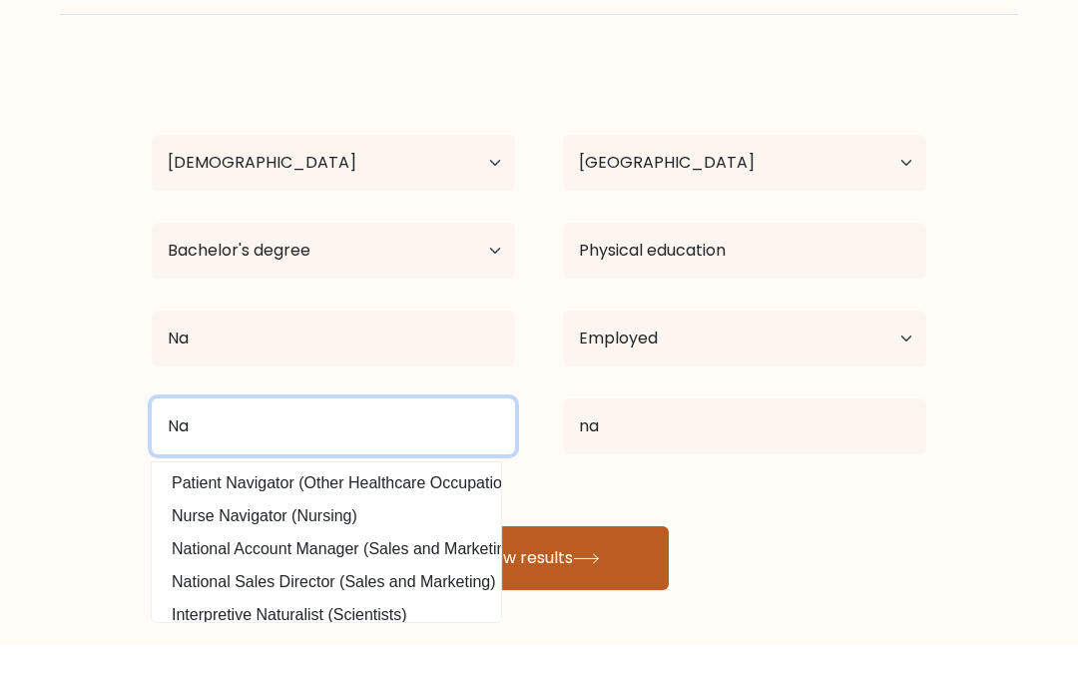
type input "Na"
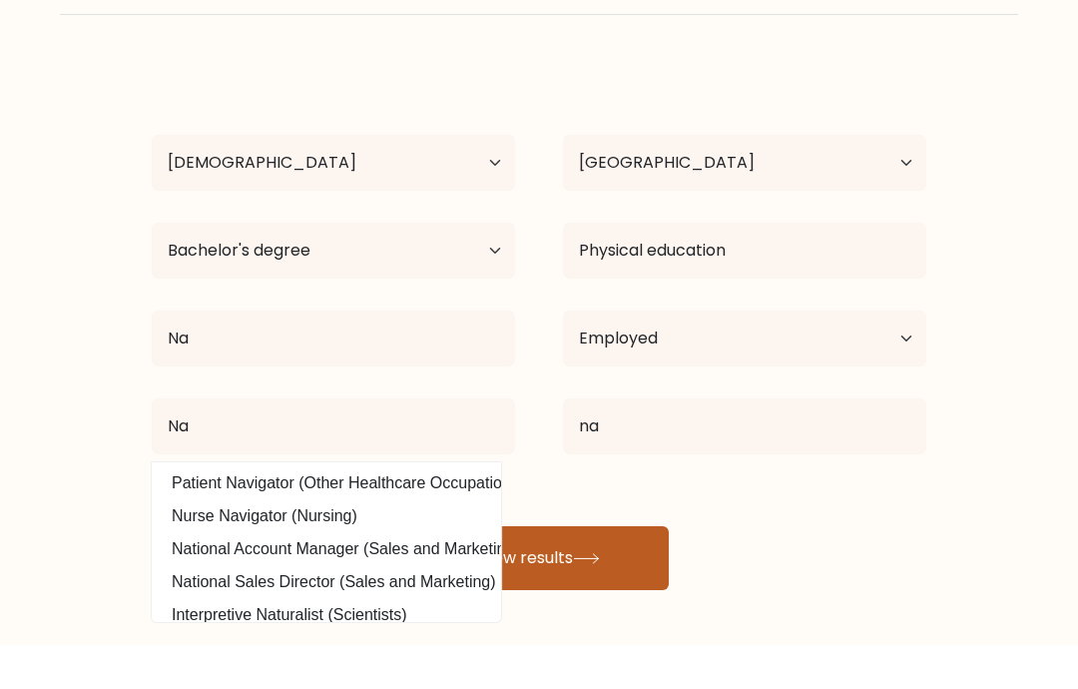
click at [549, 570] on button "View results" at bounding box center [539, 602] width 260 height 64
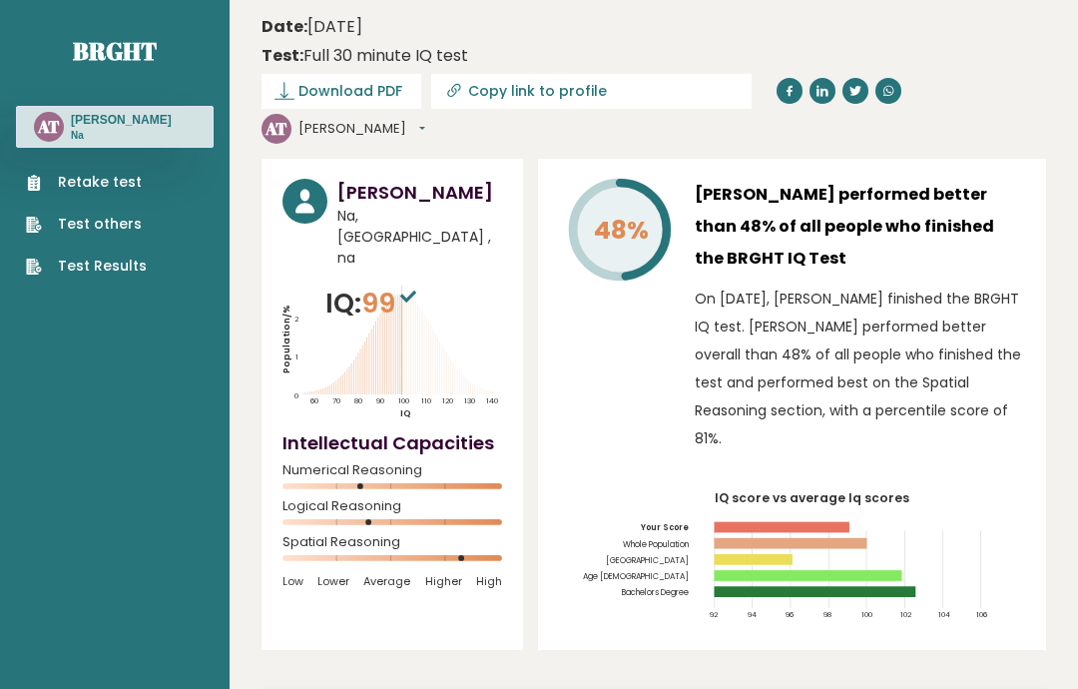
click at [425, 119] on button "[PERSON_NAME]" at bounding box center [362, 129] width 127 height 20
click at [407, 234] on link "Logout" at bounding box center [354, 248] width 108 height 29
